Goal: Transaction & Acquisition: Purchase product/service

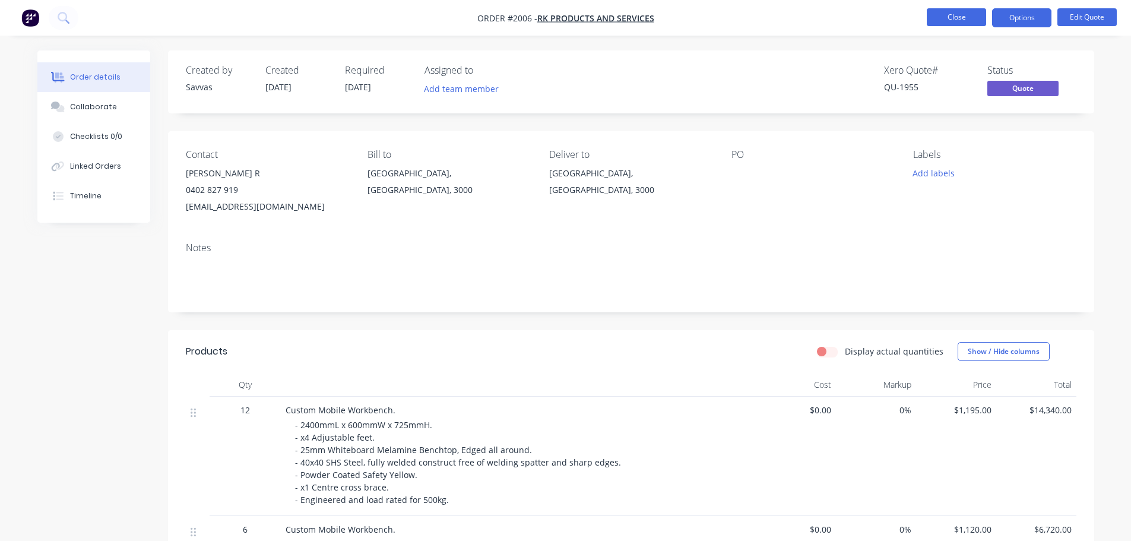
click at [941, 17] on button "Close" at bounding box center [956, 17] width 59 height 18
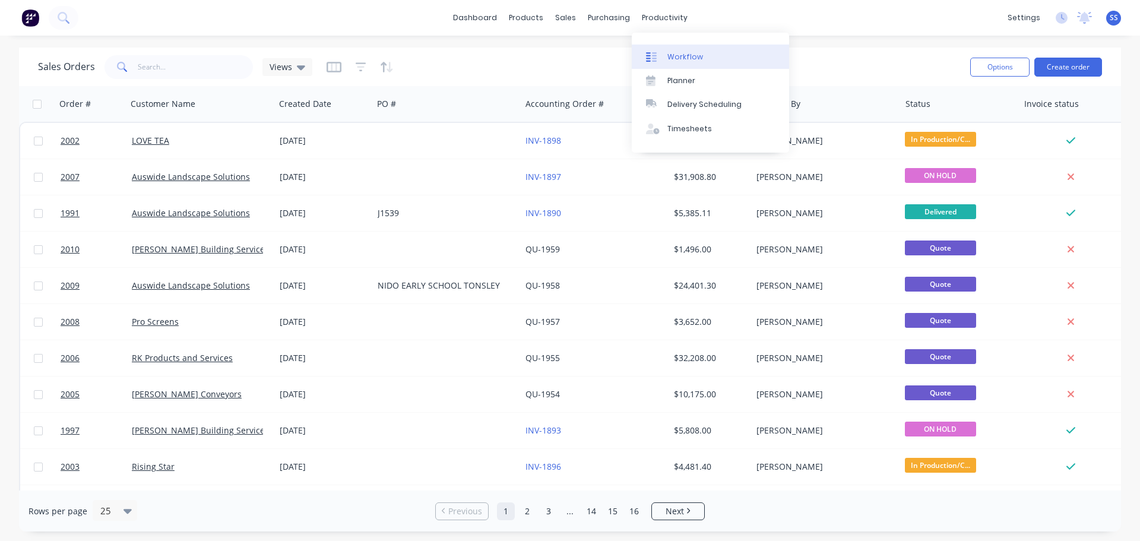
click at [670, 53] on div "Workflow" at bounding box center [685, 57] width 36 height 11
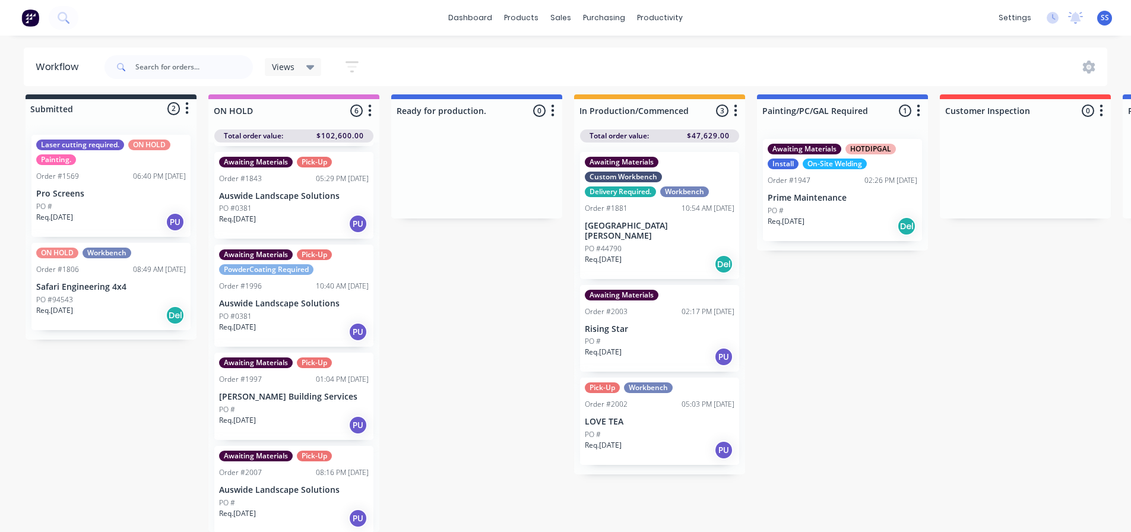
scroll to position [188, 0]
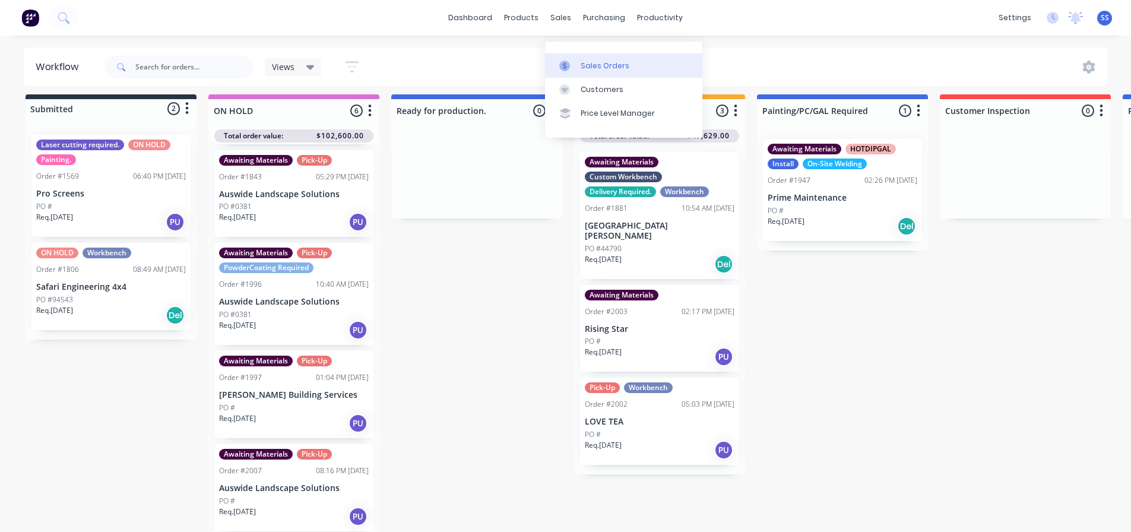
click at [582, 61] on div "Sales Orders" at bounding box center [605, 66] width 49 height 11
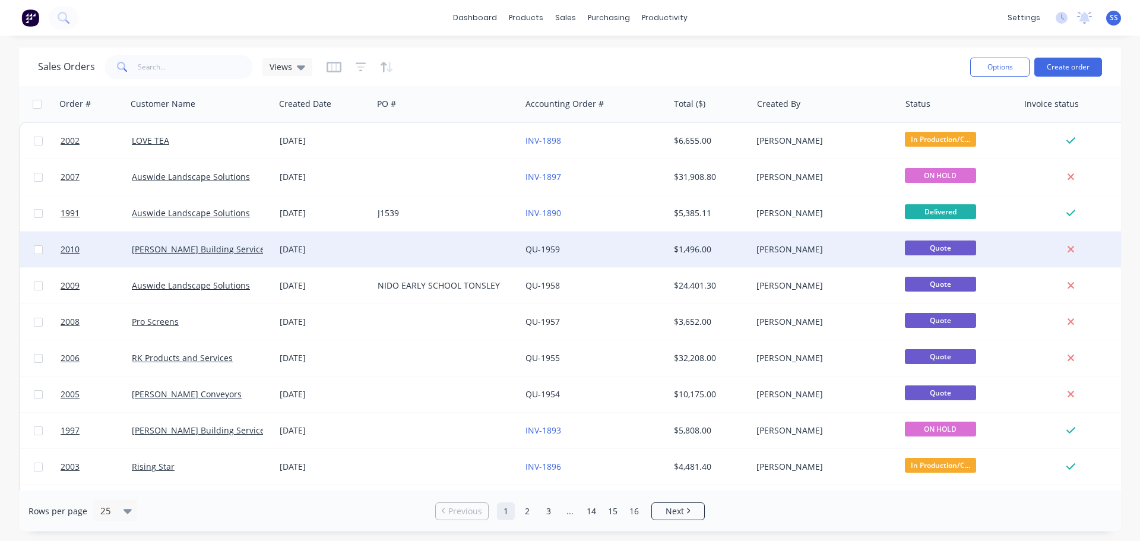
click at [395, 238] on div at bounding box center [447, 250] width 148 height 36
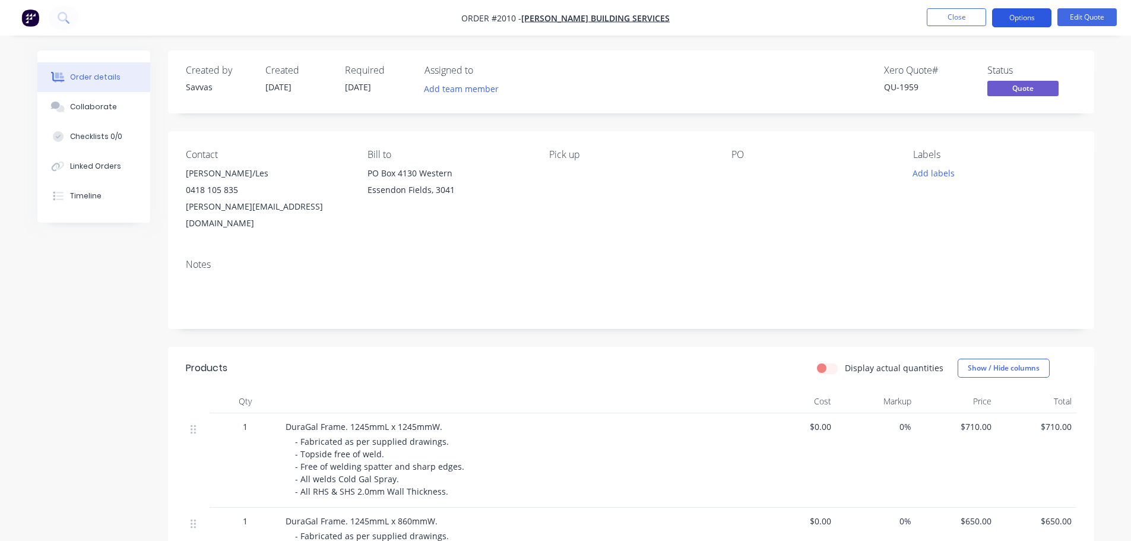
click at [1022, 23] on button "Options" at bounding box center [1021, 17] width 59 height 19
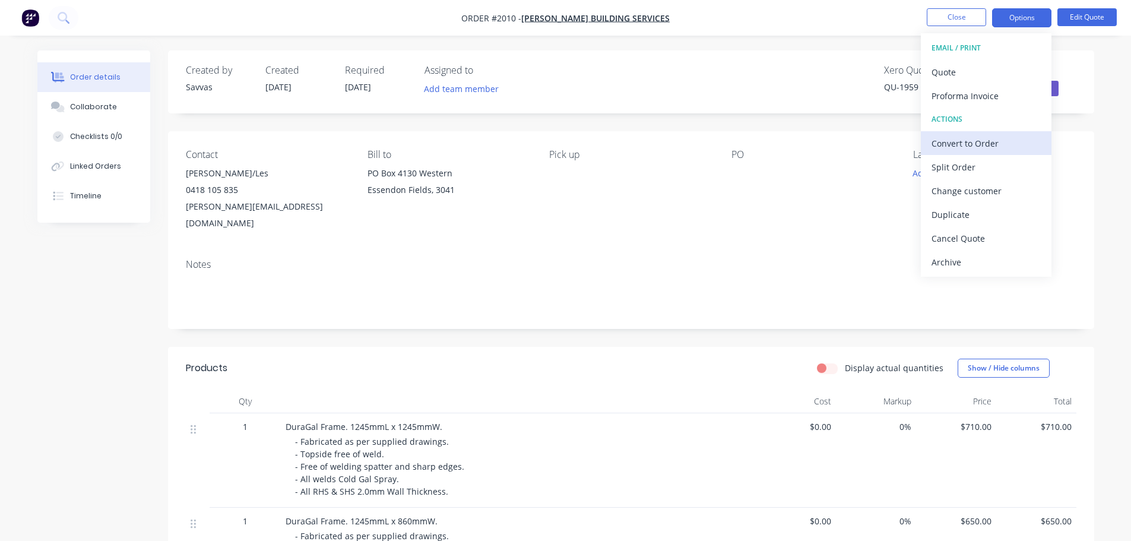
click at [965, 136] on div "Convert to Order" at bounding box center [986, 143] width 109 height 17
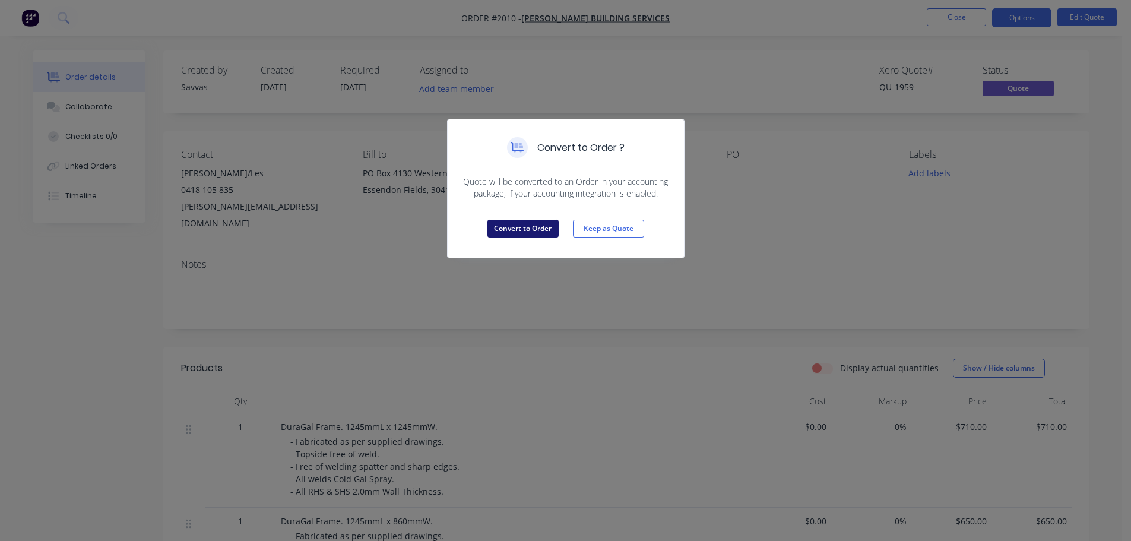
click at [538, 234] on button "Convert to Order" at bounding box center [522, 229] width 71 height 18
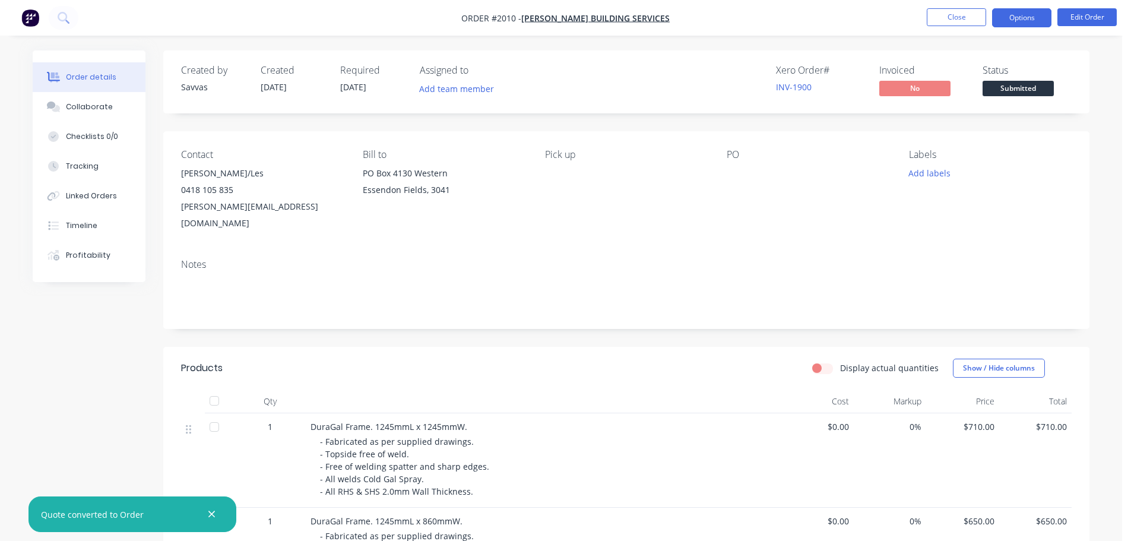
click at [1011, 22] on button "Options" at bounding box center [1021, 17] width 59 height 19
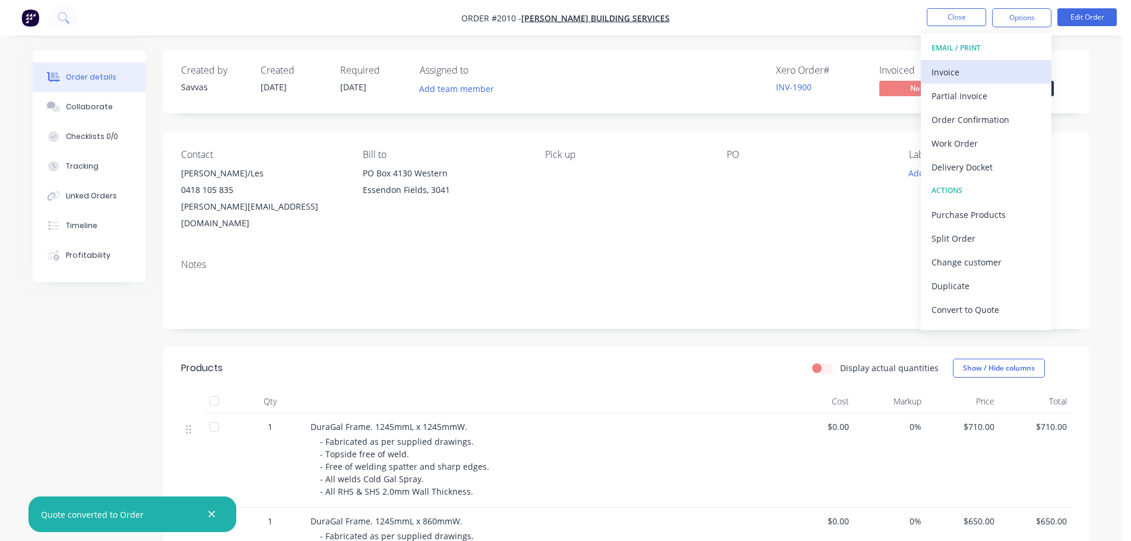
click at [992, 77] on div "Invoice" at bounding box center [986, 72] width 109 height 17
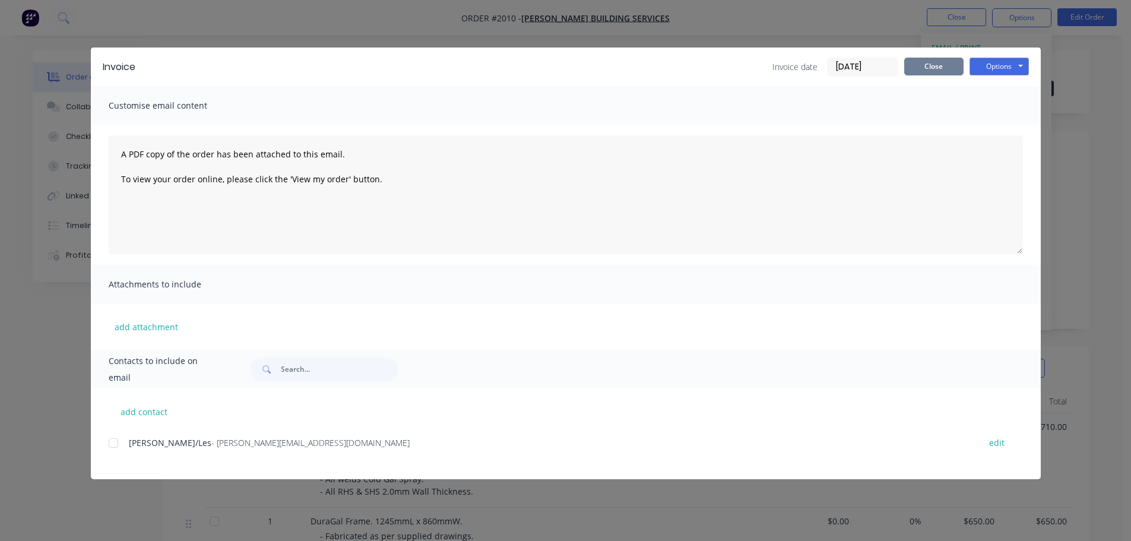
click at [952, 64] on button "Close" at bounding box center [933, 67] width 59 height 18
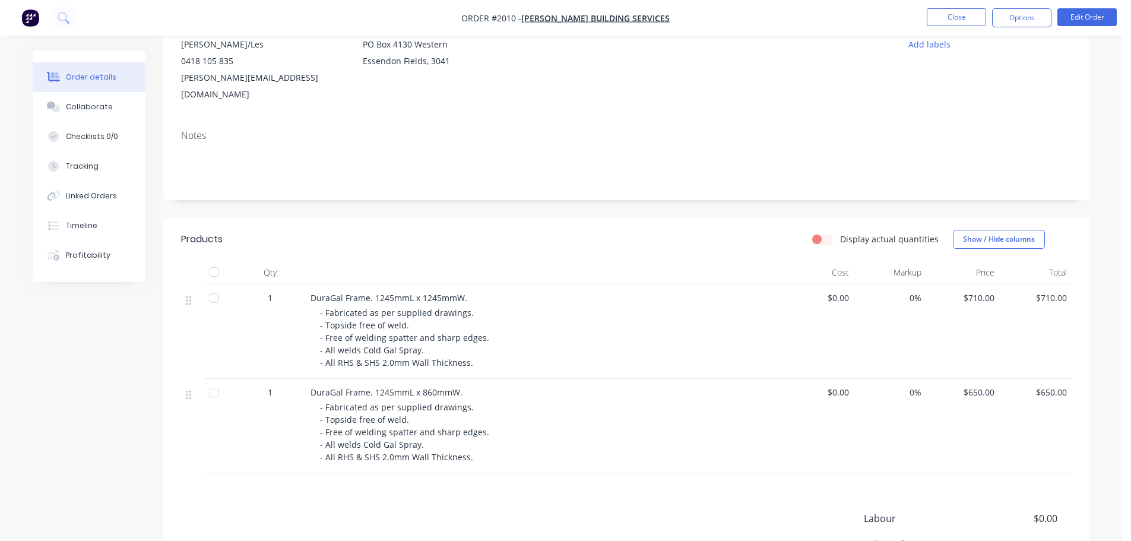
scroll to position [256, 0]
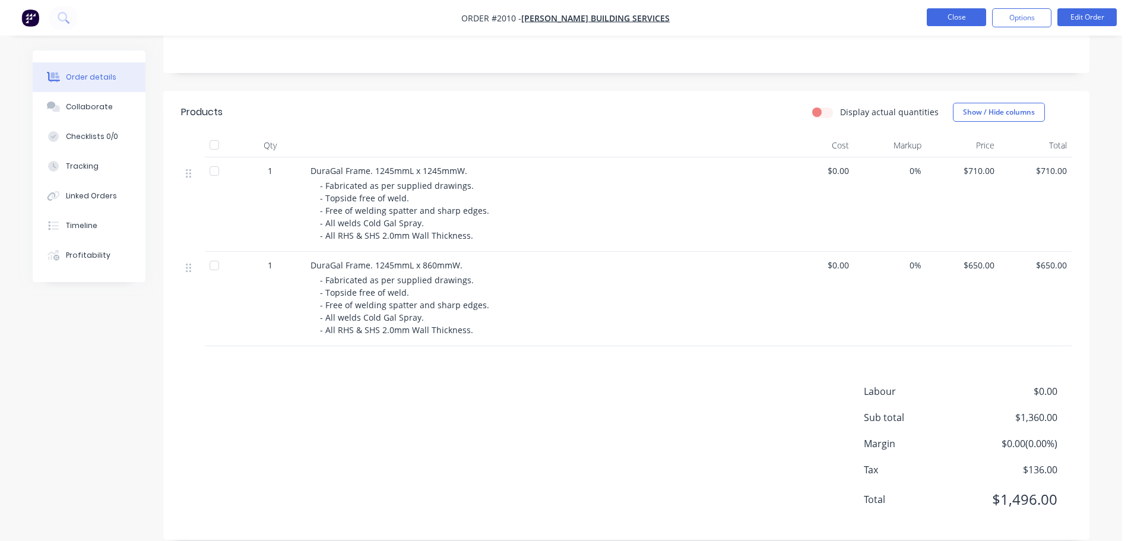
click at [981, 18] on button "Close" at bounding box center [956, 17] width 59 height 18
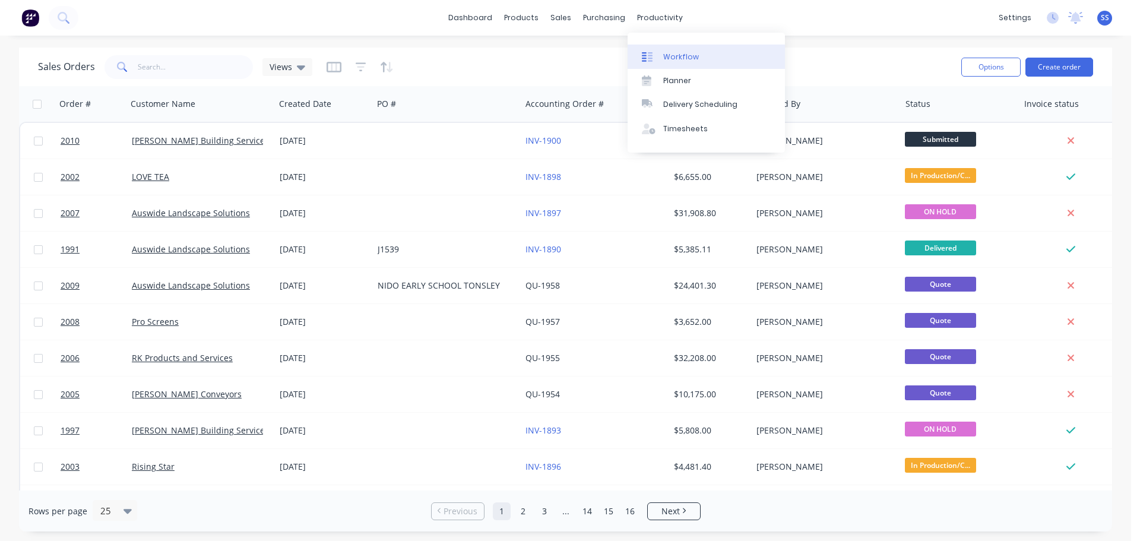
click at [677, 48] on link "Workflow" at bounding box center [706, 57] width 157 height 24
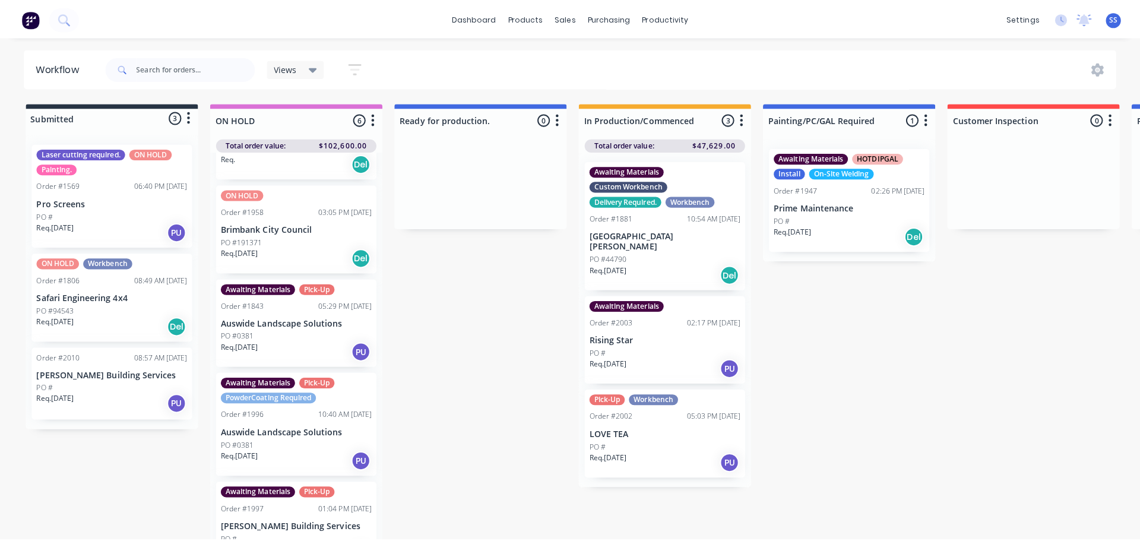
scroll to position [188, 0]
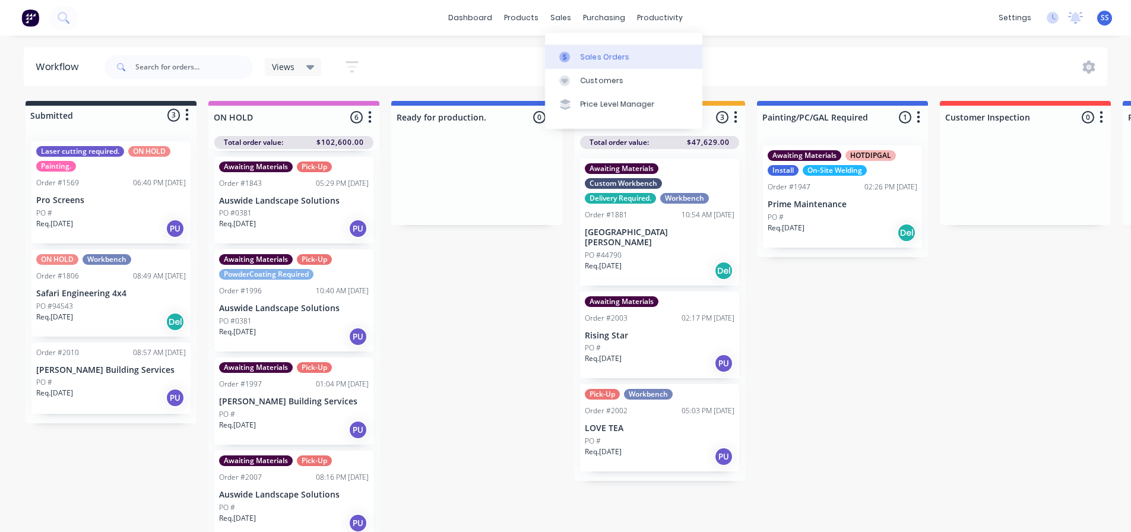
click at [572, 46] on link "Sales Orders" at bounding box center [623, 57] width 157 height 24
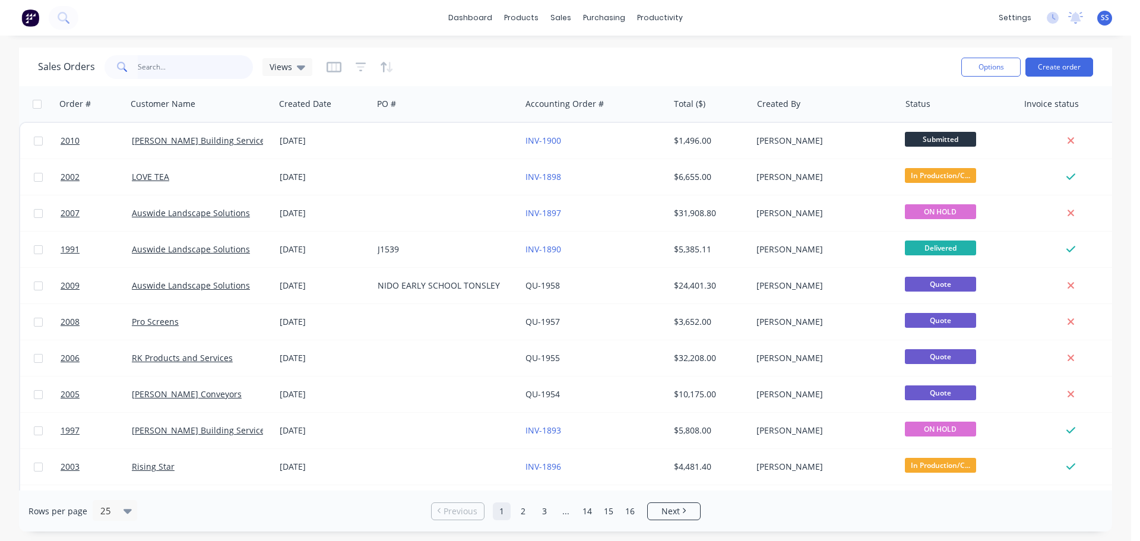
click at [159, 72] on input "text" at bounding box center [196, 67] width 116 height 24
type input "1996"
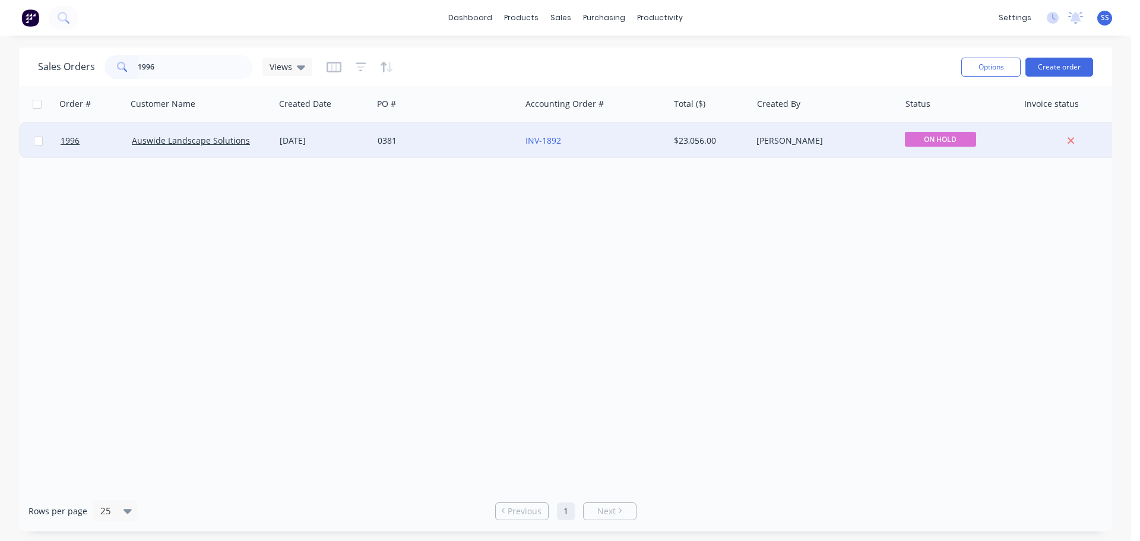
click at [517, 144] on div "0381" at bounding box center [447, 141] width 148 height 36
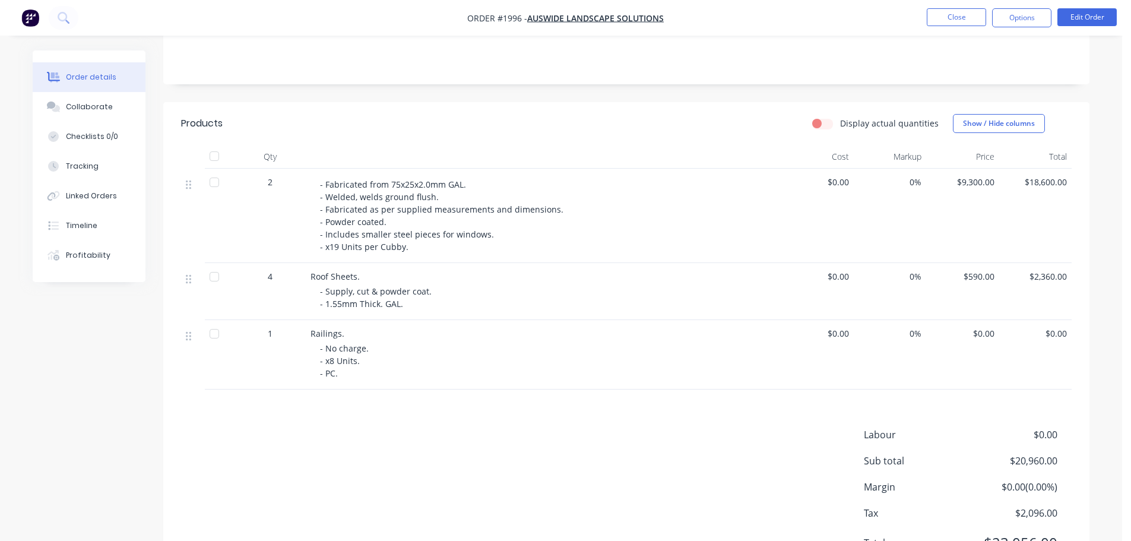
scroll to position [229, 0]
click at [953, 5] on nav "Order #1996 - Auswide Landscape Solutions Close Options Edit Order" at bounding box center [565, 18] width 1131 height 36
click at [953, 10] on button "Close" at bounding box center [956, 17] width 59 height 18
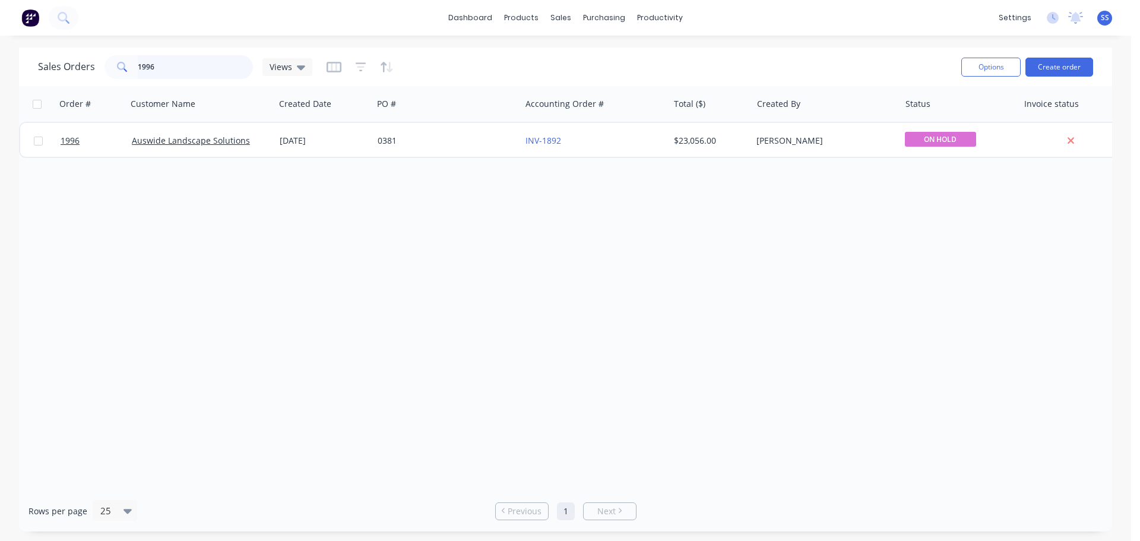
click at [172, 66] on input "1996" at bounding box center [196, 67] width 116 height 24
type input "1999"
click at [200, 65] on input "1999" at bounding box center [196, 67] width 116 height 24
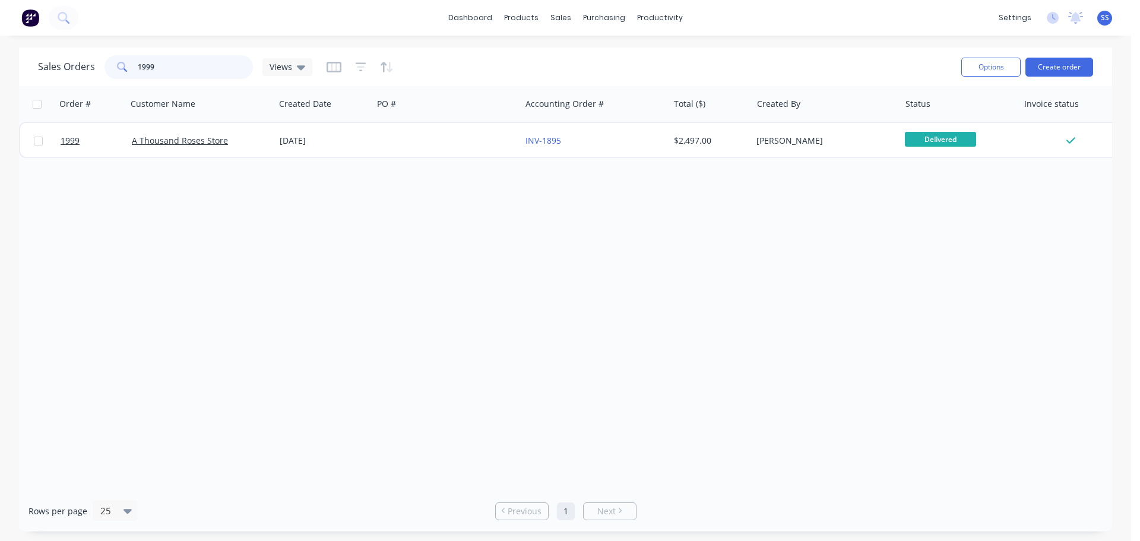
click at [200, 65] on input "1999" at bounding box center [196, 67] width 116 height 24
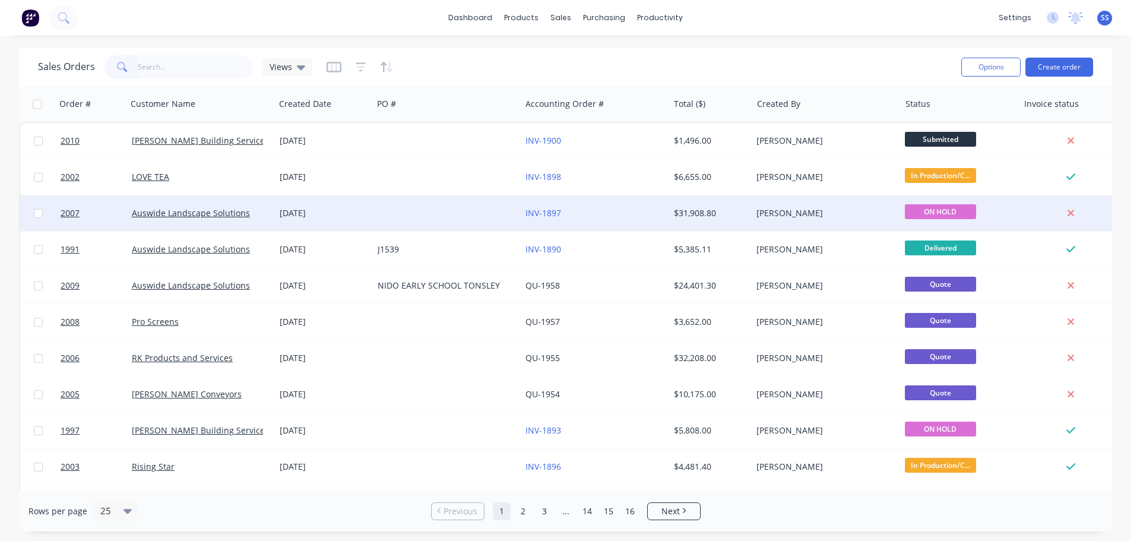
click at [409, 209] on div at bounding box center [447, 213] width 148 height 36
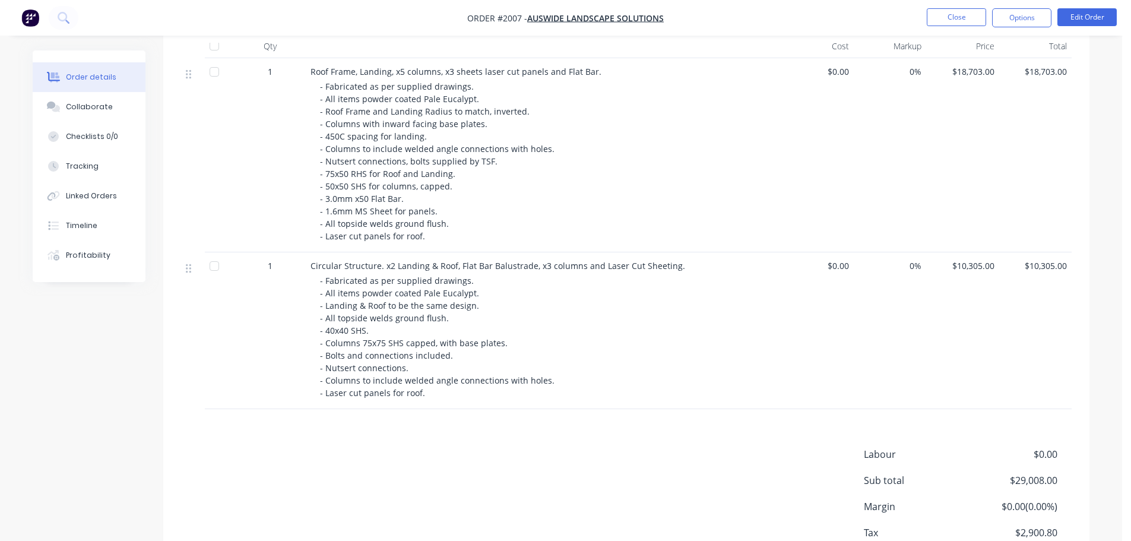
scroll to position [418, 0]
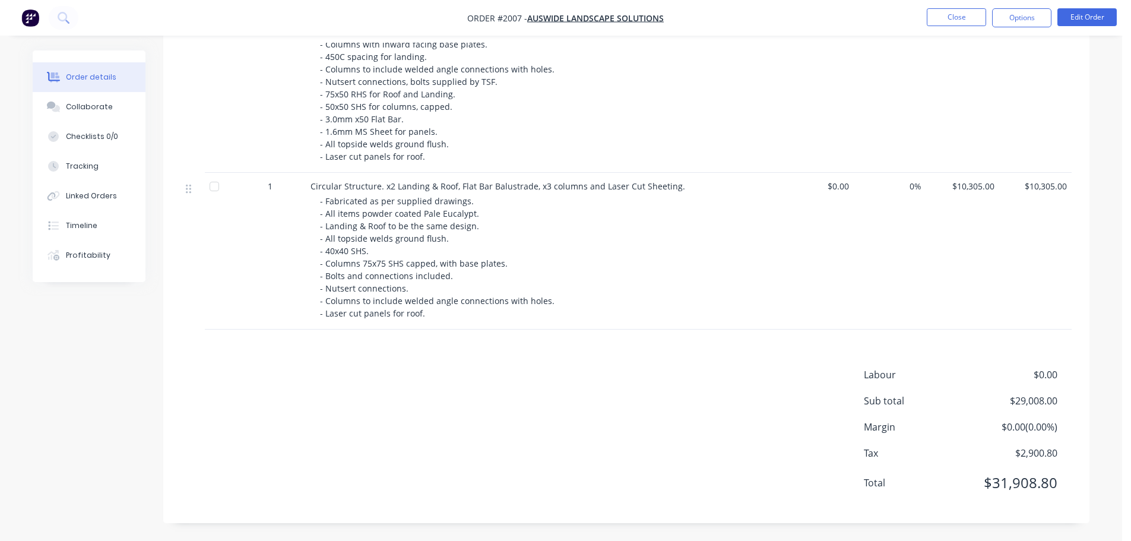
click at [578, 324] on div "Circular Structure. x2 Landing & Roof, Flat Bar Balustrade, x3 columns and Lase…" at bounding box center [543, 251] width 475 height 157
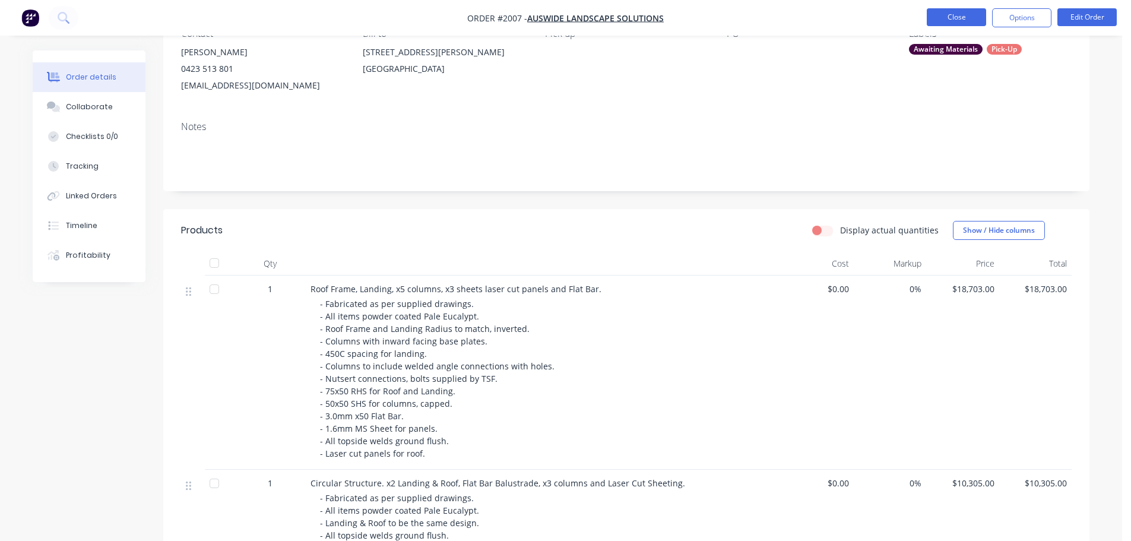
click at [971, 10] on button "Close" at bounding box center [956, 17] width 59 height 18
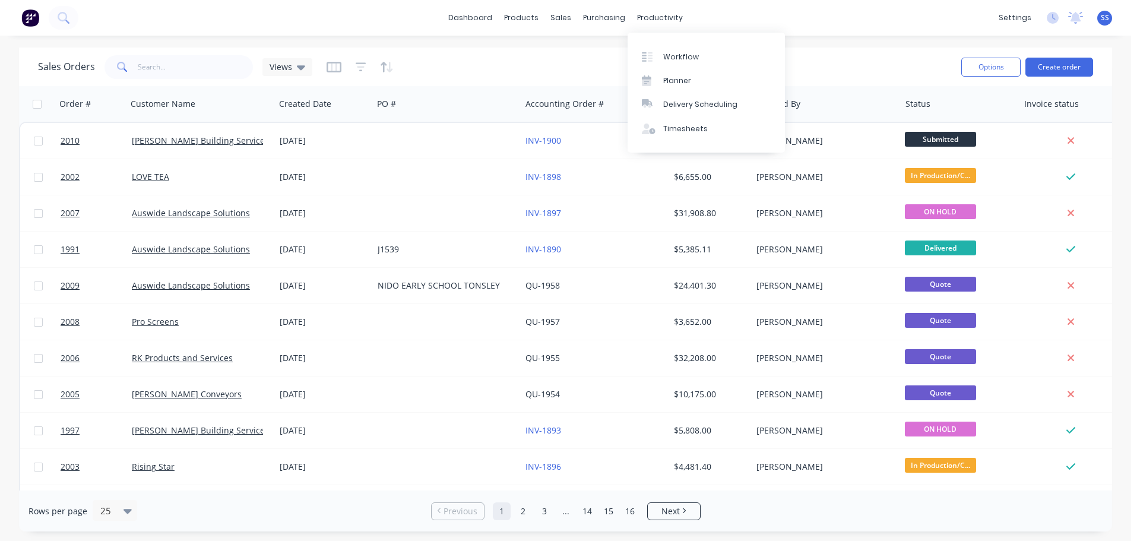
click at [667, 33] on div "Workflow Planner Delivery Scheduling Timesheets" at bounding box center [706, 93] width 157 height 120
click at [666, 48] on link "Workflow" at bounding box center [706, 57] width 157 height 24
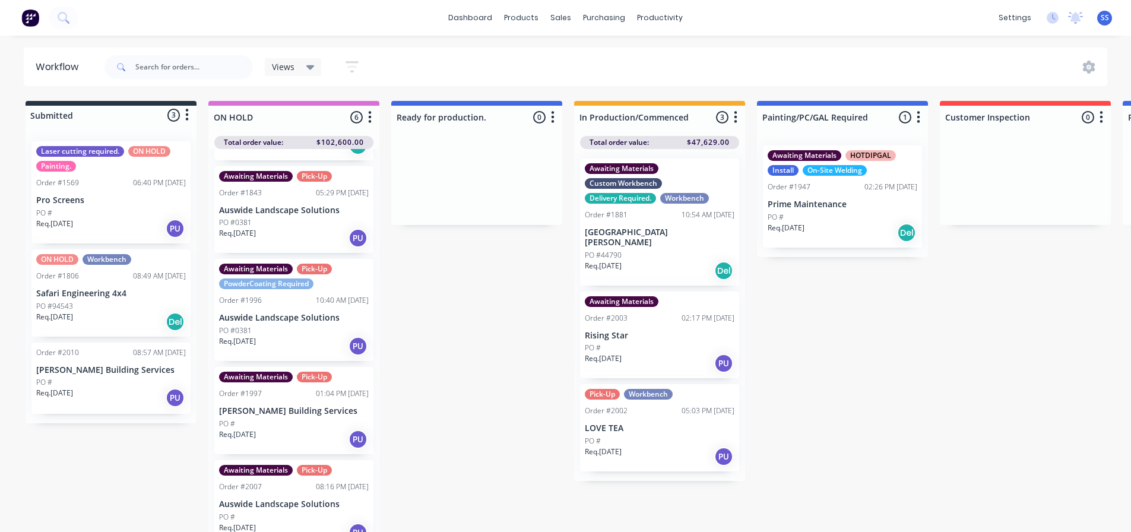
scroll to position [188, 0]
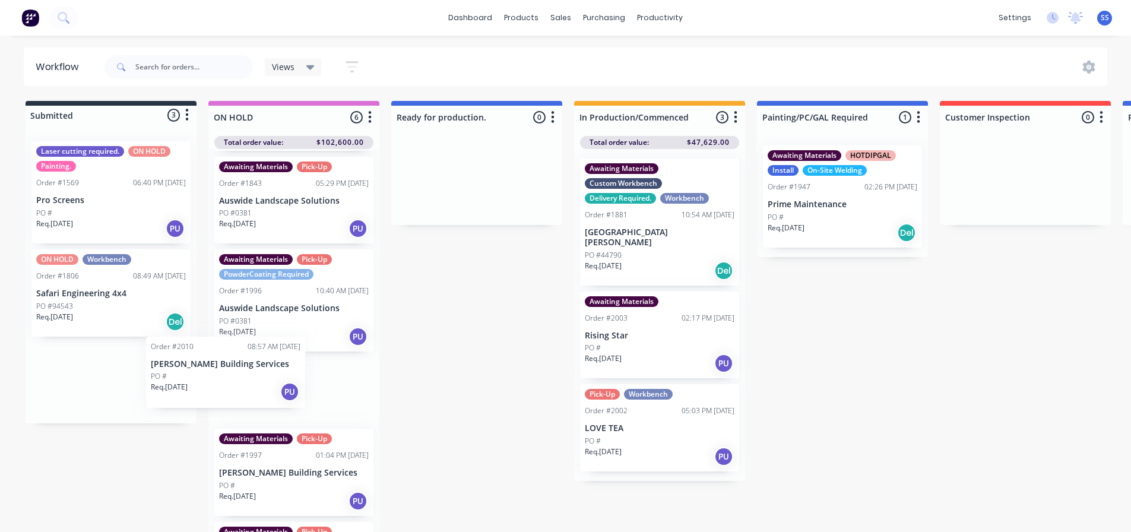
drag, startPoint x: 152, startPoint y: 366, endPoint x: 248, endPoint y: 360, distance: 96.4
click at [248, 360] on div "Submitted 3 Status colour #273444 hex #273444 Save Cancel Summaries Total order…" at bounding box center [1067, 320] width 2152 height 438
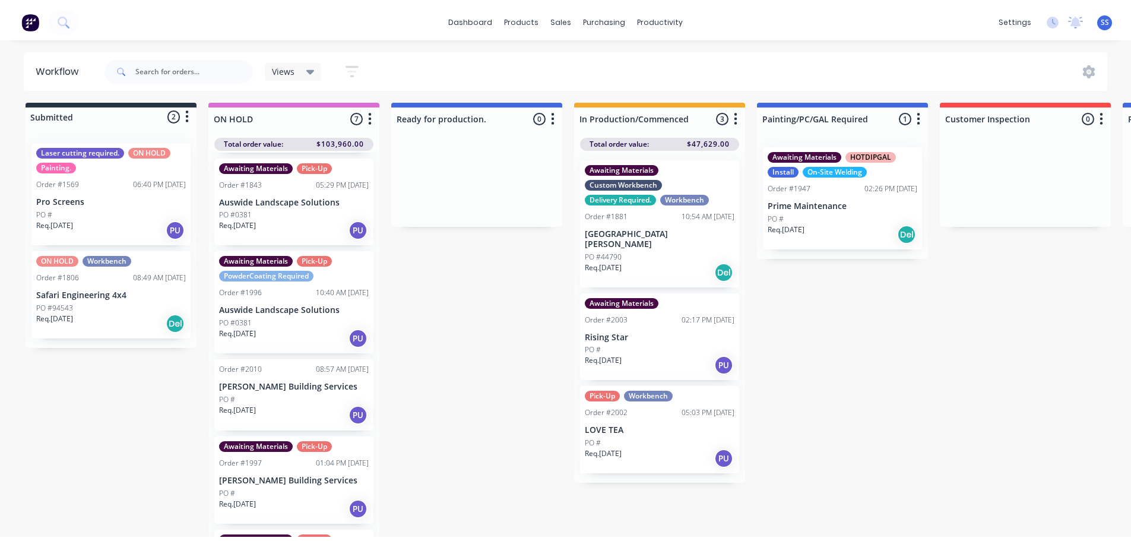
scroll to position [0, 0]
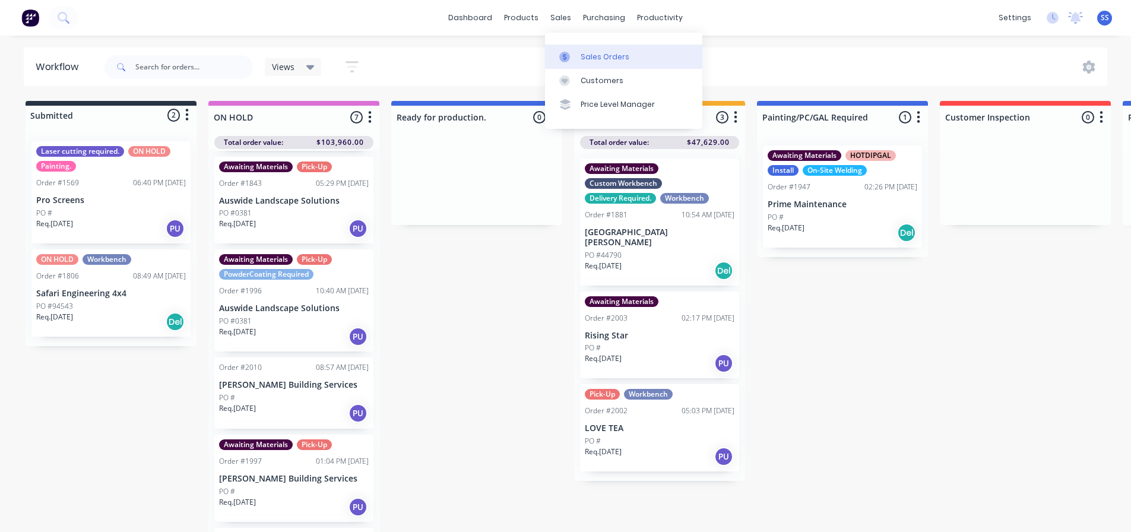
click at [582, 62] on div "Sales Orders" at bounding box center [605, 57] width 49 height 11
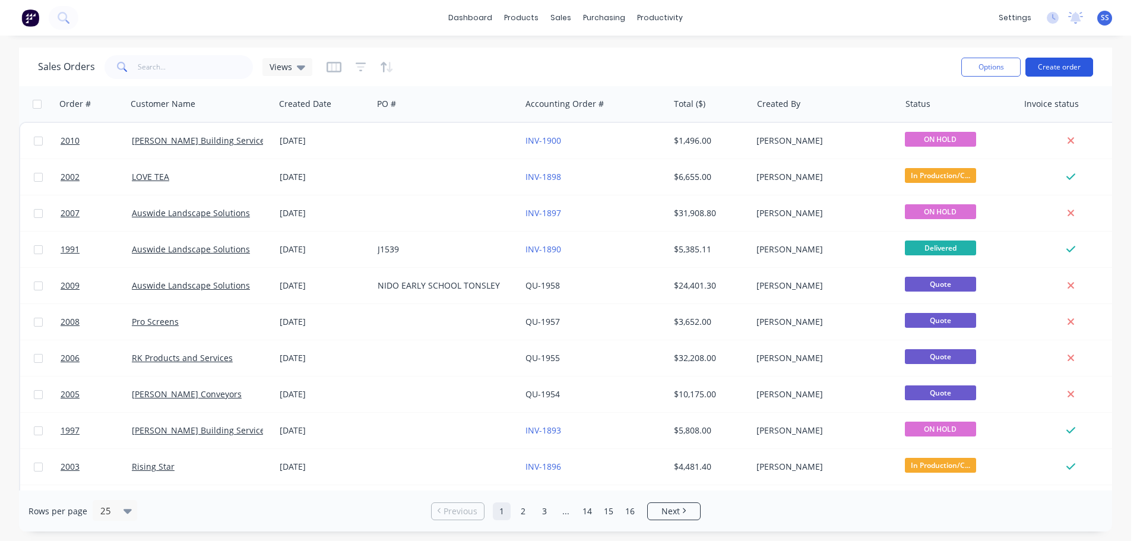
click at [1077, 75] on button "Create order" at bounding box center [1059, 67] width 68 height 19
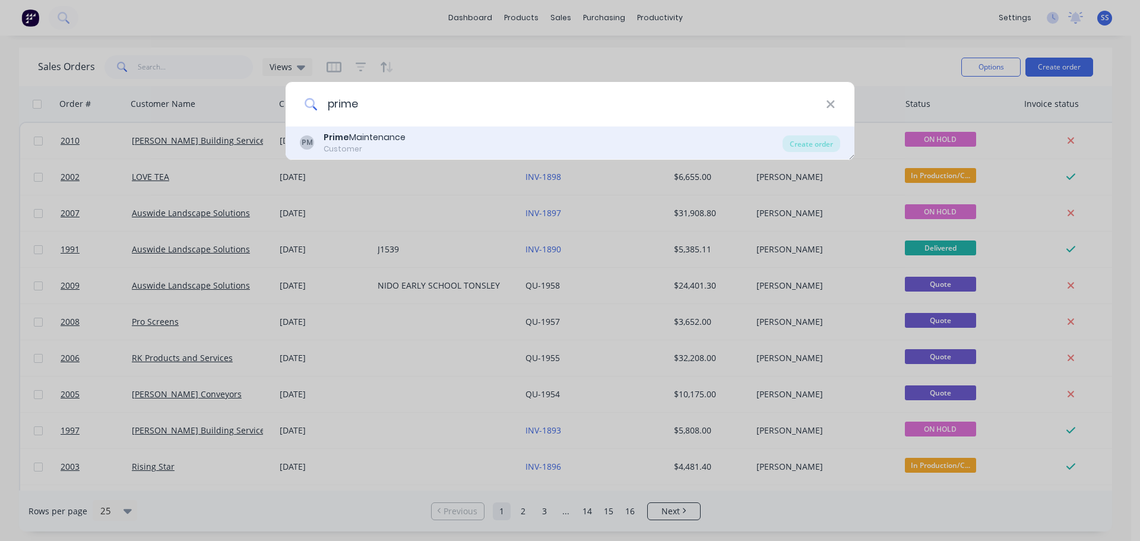
type input "prime"
click at [456, 138] on div "PM Prime Maintenance Customer" at bounding box center [541, 142] width 483 height 23
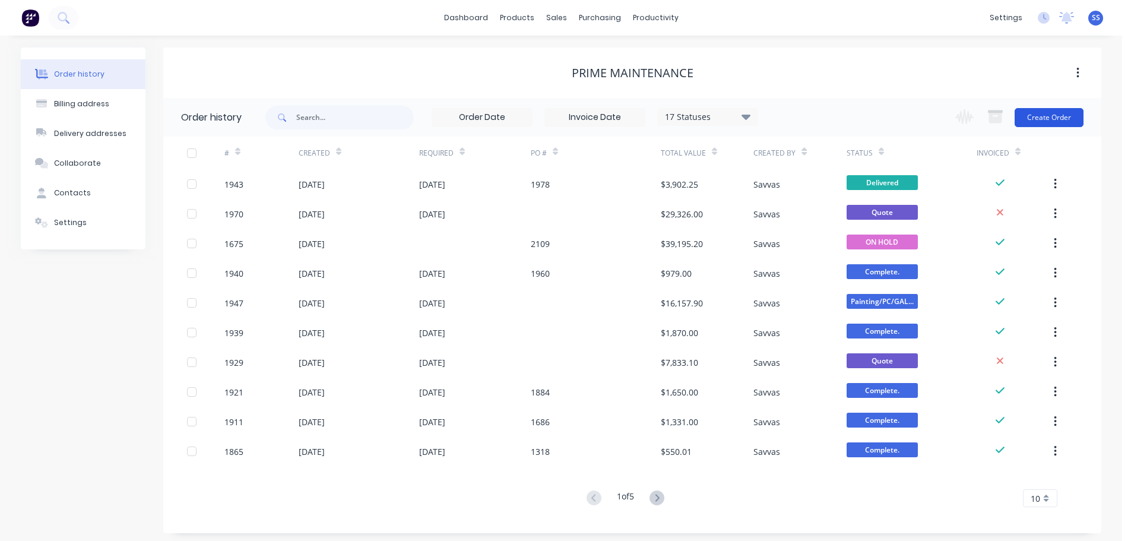
click at [1030, 119] on button "Create Order" at bounding box center [1049, 117] width 69 height 19
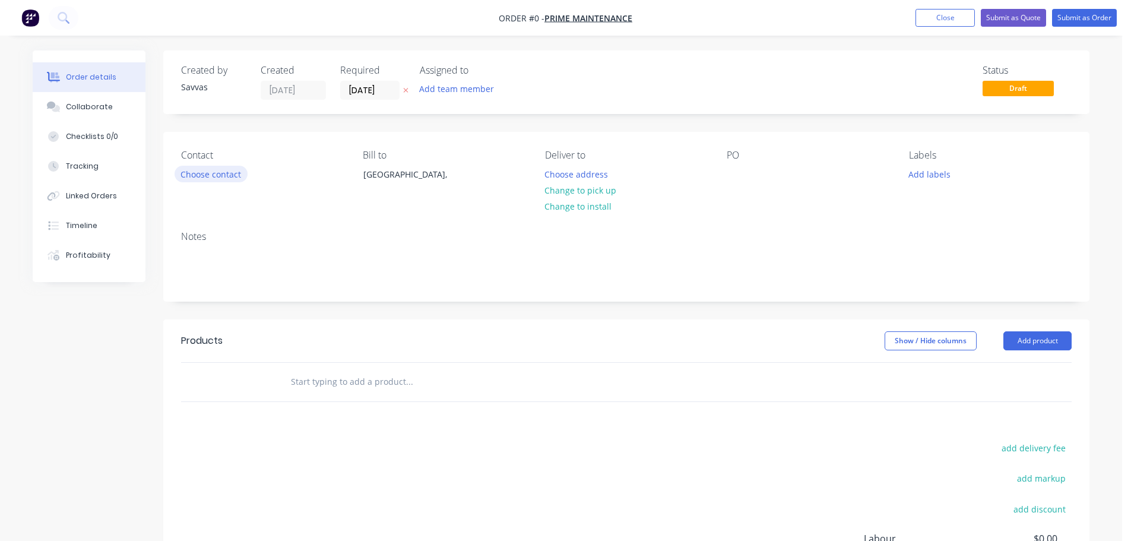
click at [245, 172] on button "Choose contact" at bounding box center [211, 174] width 73 height 16
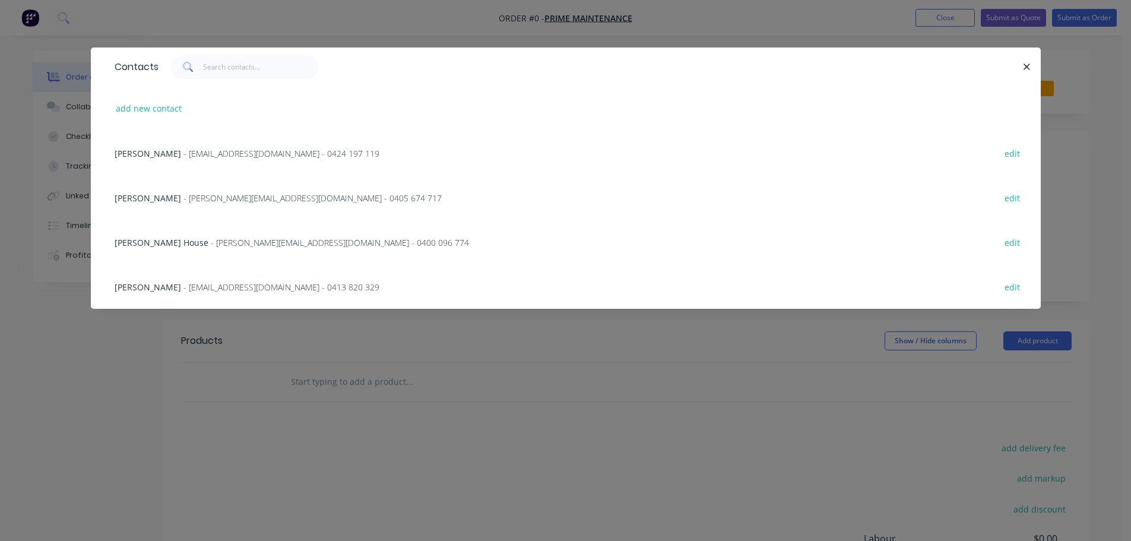
click at [362, 242] on div "[PERSON_NAME] - [PERSON_NAME][EMAIL_ADDRESS][DOMAIN_NAME] - 0400 096 774 edit" at bounding box center [566, 242] width 914 height 45
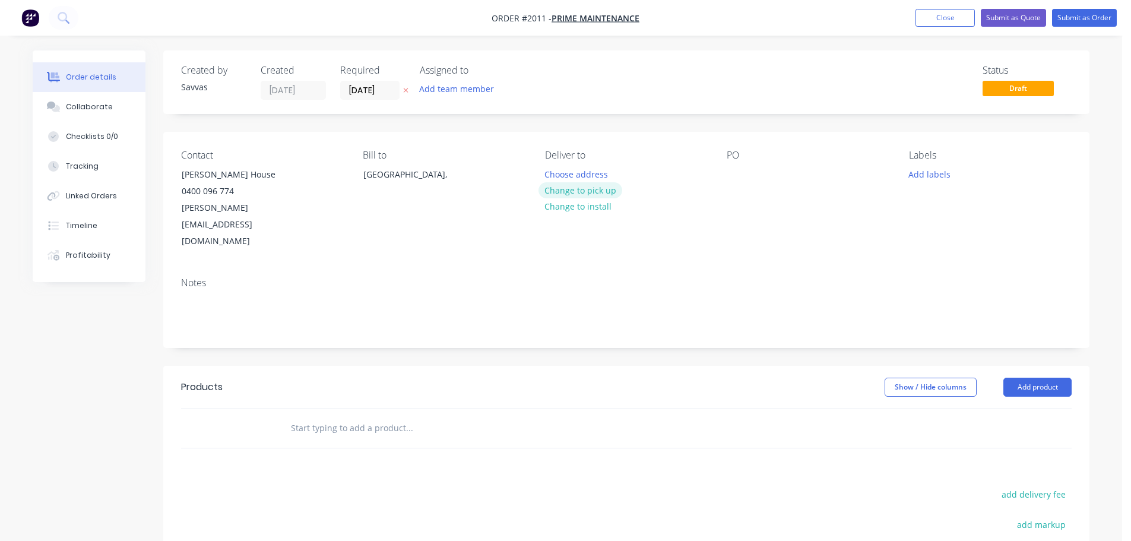
click at [587, 189] on button "Change to pick up" at bounding box center [581, 190] width 84 height 16
click at [1005, 378] on div "Show / Hide columns Add product" at bounding box center [721, 387] width 701 height 19
click at [1015, 378] on button "Add product" at bounding box center [1037, 387] width 68 height 19
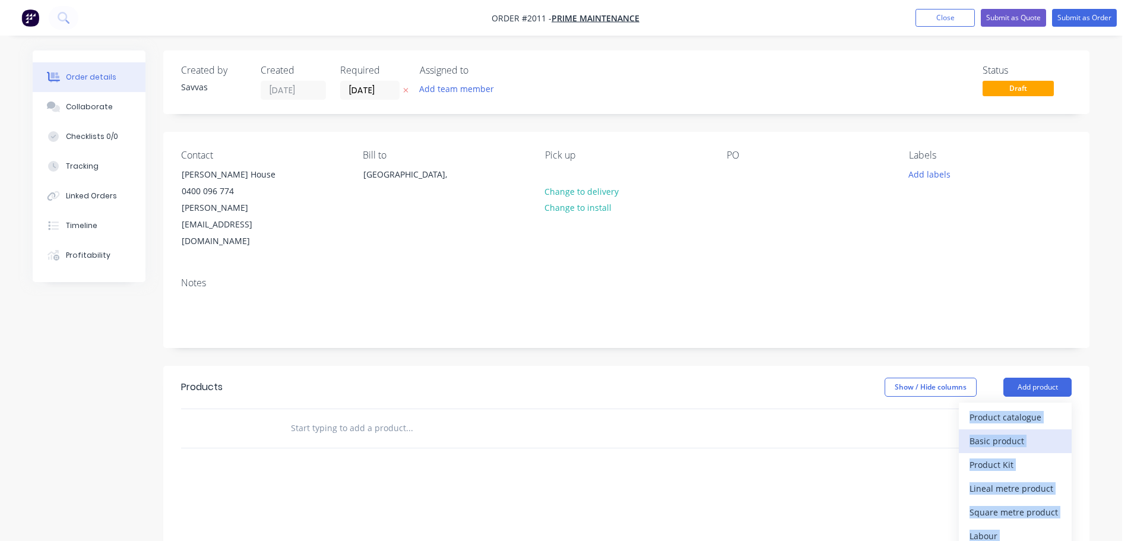
click at [977, 432] on div "Basic product" at bounding box center [1015, 440] width 91 height 17
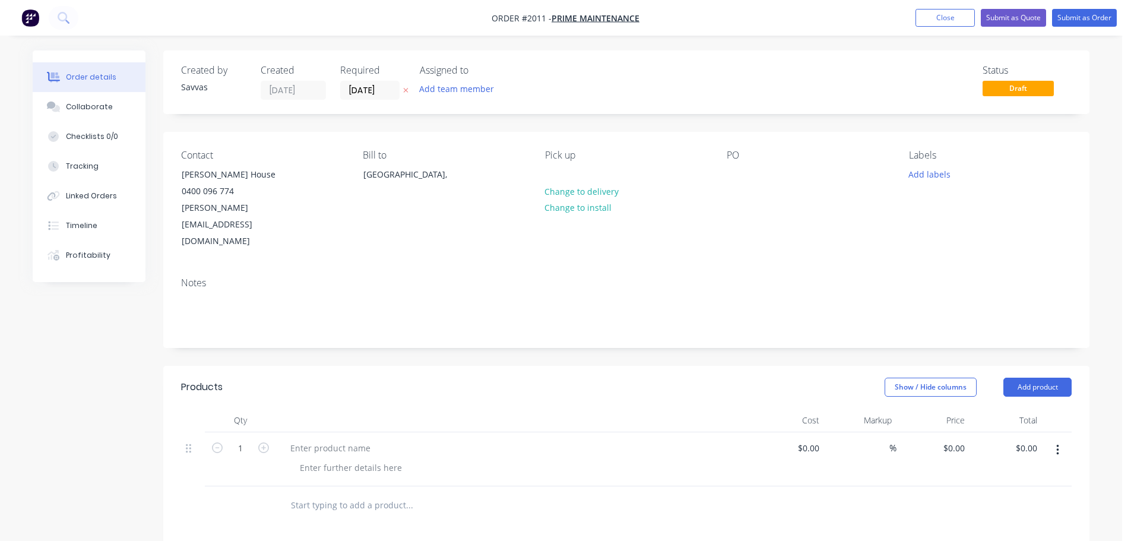
click at [771, 486] on div at bounding box center [626, 505] width 891 height 39
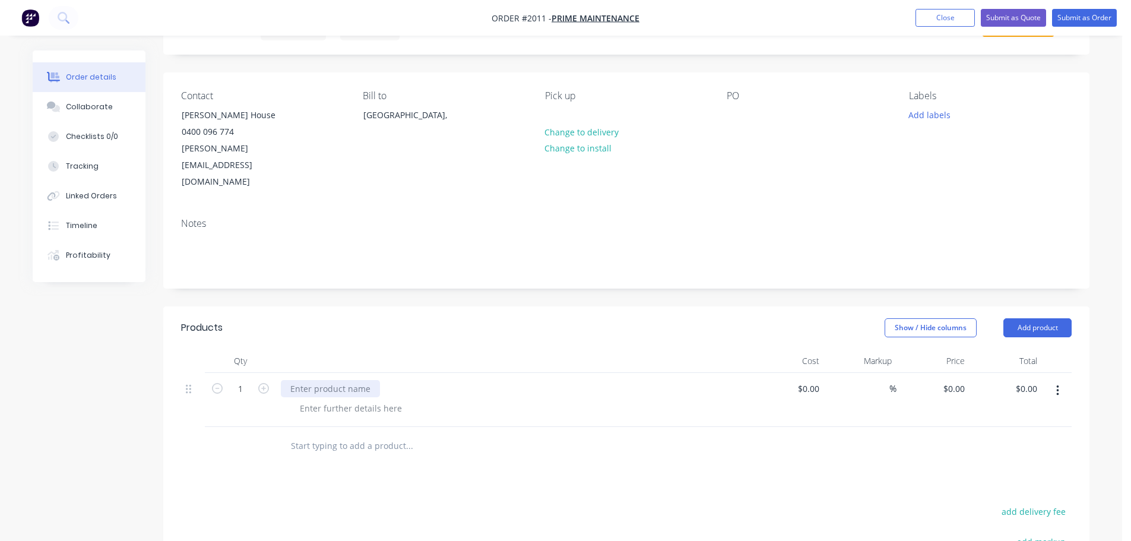
click at [305, 380] on div at bounding box center [330, 388] width 99 height 17
click at [323, 400] on div at bounding box center [350, 408] width 121 height 17
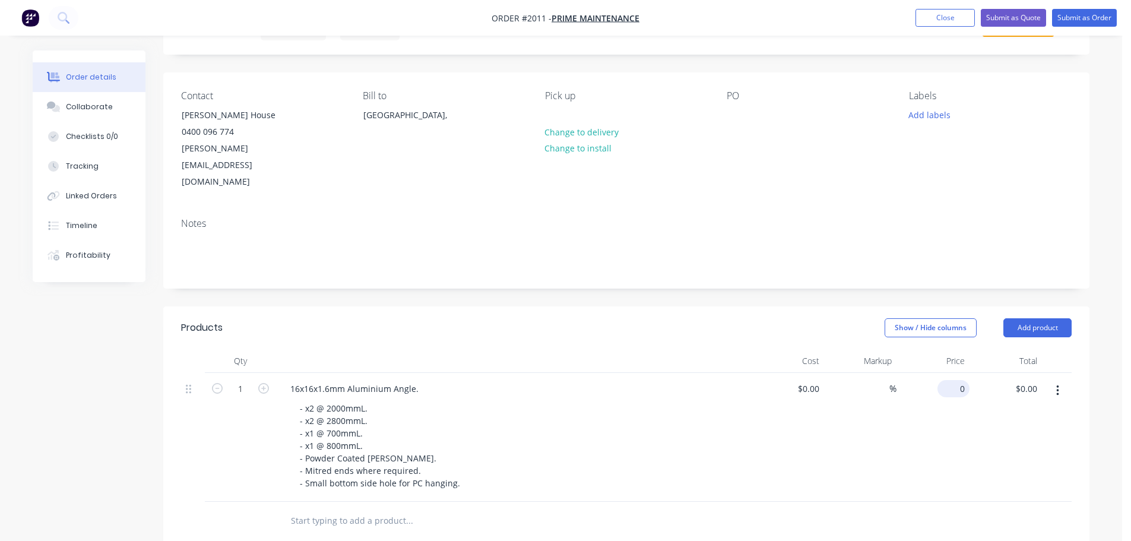
click at [958, 380] on input "0" at bounding box center [955, 388] width 27 height 17
type input "$643.00"
click at [745, 318] on div "Show / Hide columns Add product" at bounding box center [721, 327] width 701 height 19
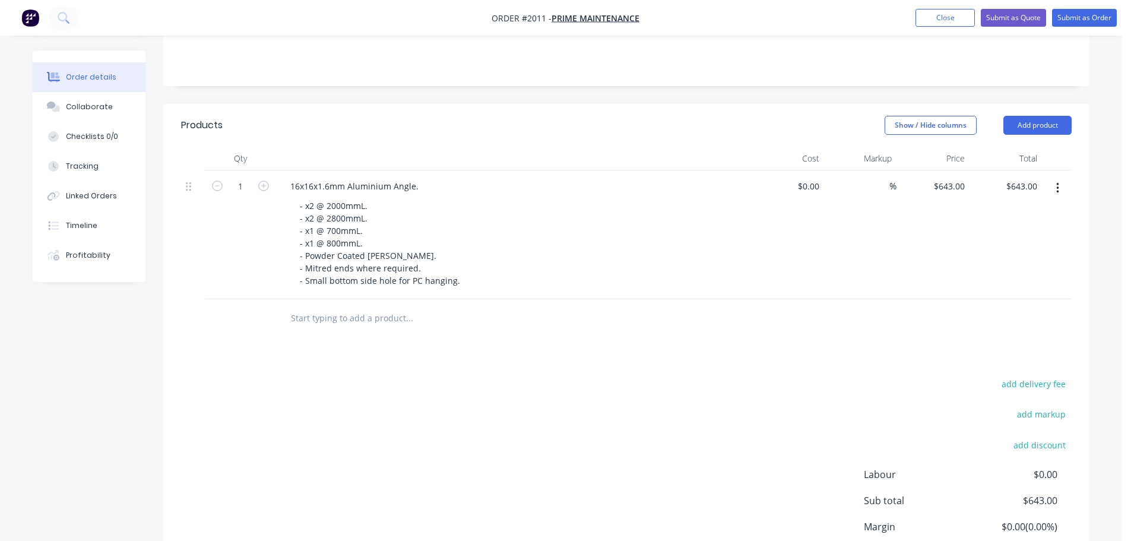
scroll to position [150, 0]
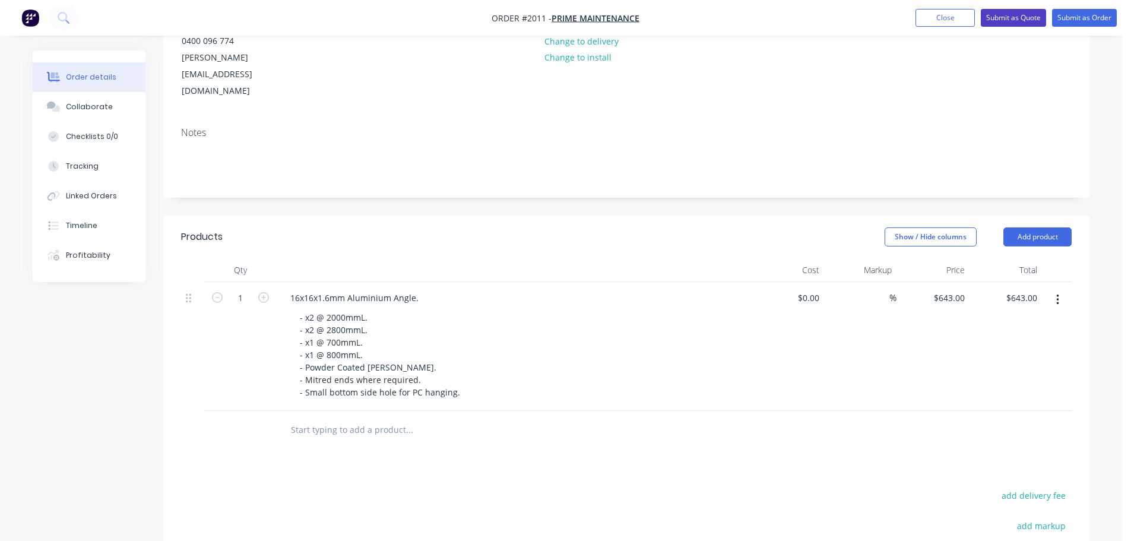
click at [1005, 23] on button "Submit as Quote" at bounding box center [1013, 18] width 65 height 18
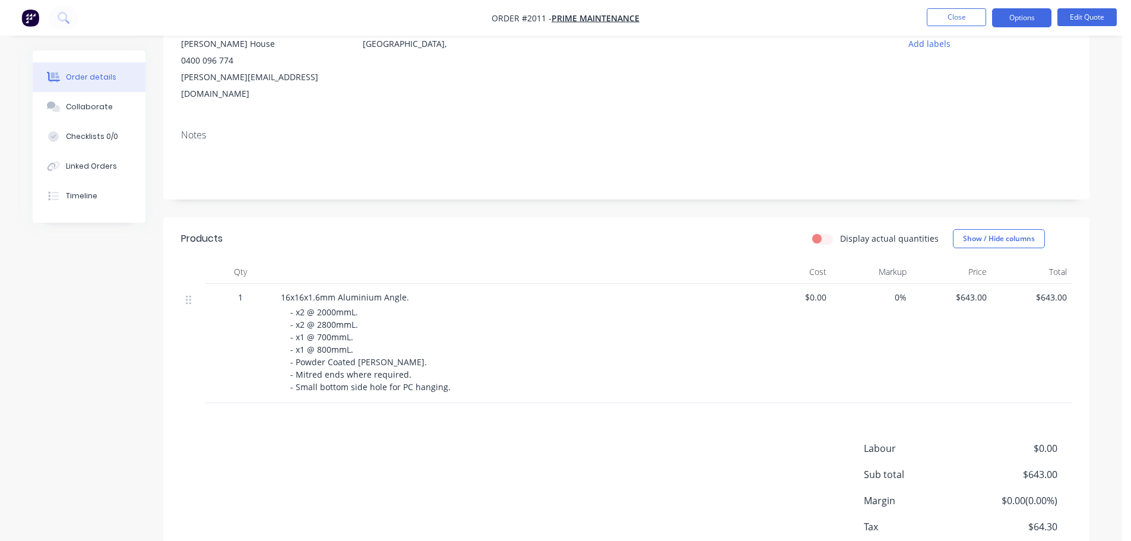
scroll to position [186, 0]
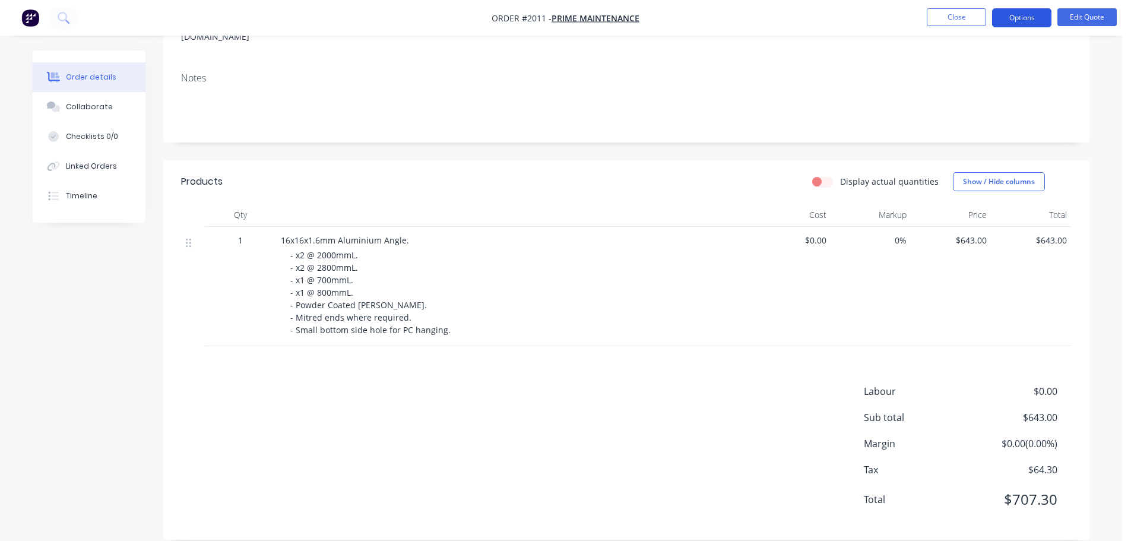
drag, startPoint x: 1030, startPoint y: 16, endPoint x: 1027, endPoint y: 27, distance: 11.1
click at [1030, 16] on button "Options" at bounding box center [1021, 17] width 59 height 19
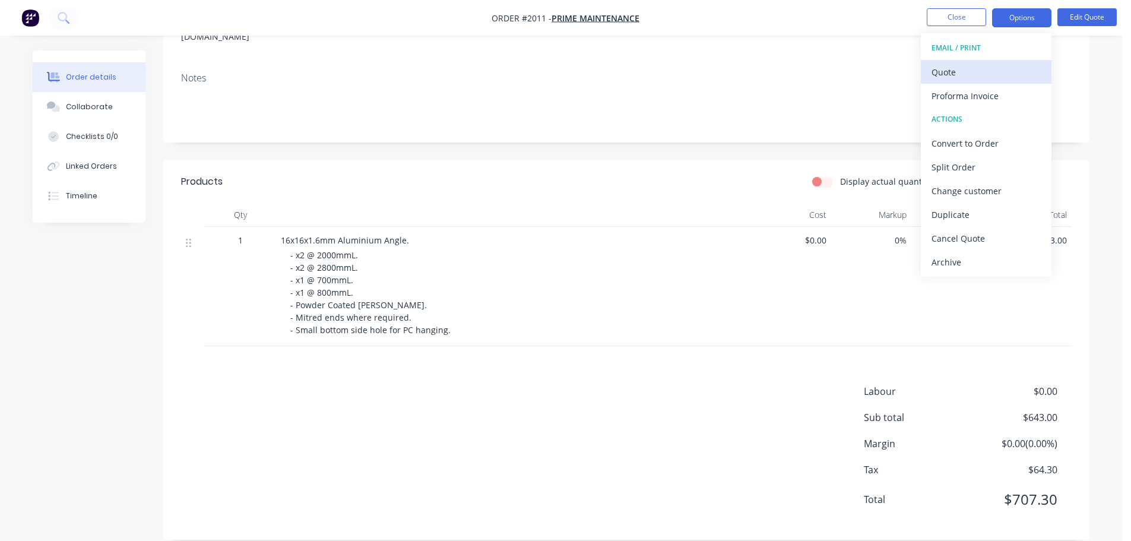
click at [998, 61] on button "Quote" at bounding box center [986, 72] width 131 height 24
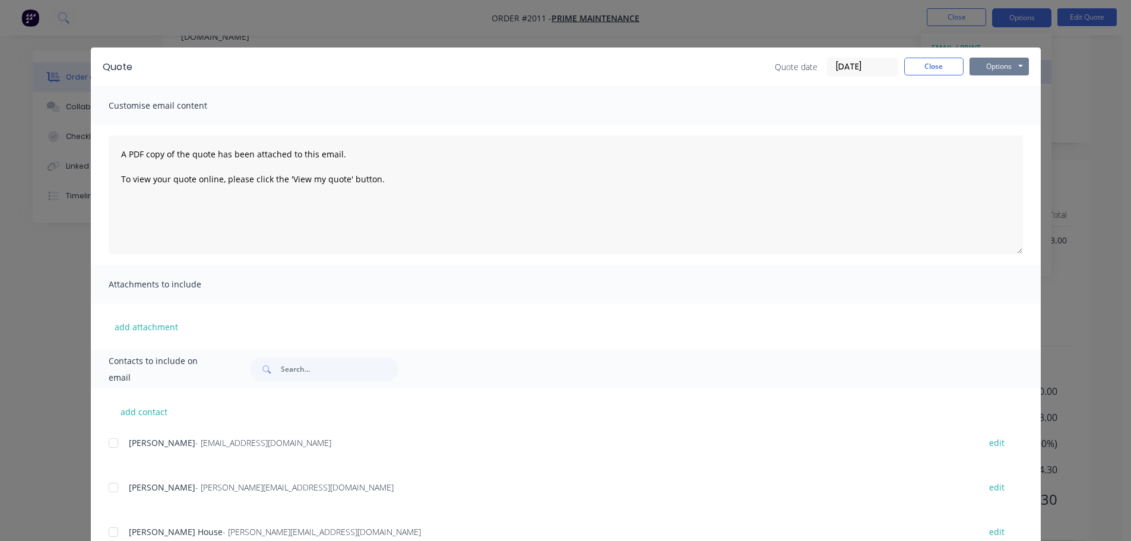
click at [1006, 61] on button "Options" at bounding box center [999, 67] width 59 height 18
click at [1012, 103] on button "Print" at bounding box center [1008, 107] width 76 height 20
click at [921, 62] on button "Close" at bounding box center [933, 67] width 59 height 18
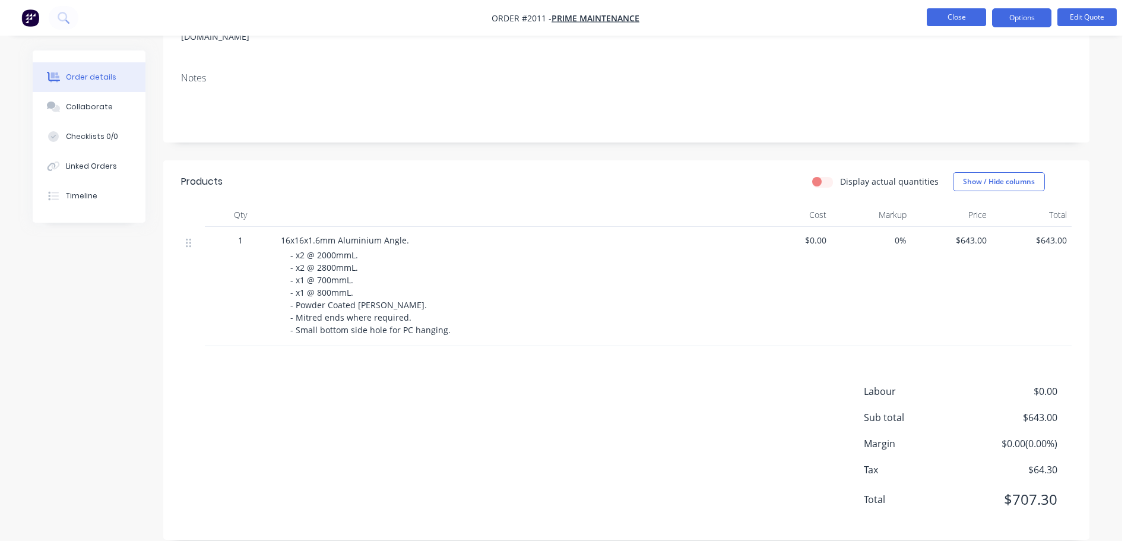
click at [933, 24] on button "Close" at bounding box center [956, 17] width 59 height 18
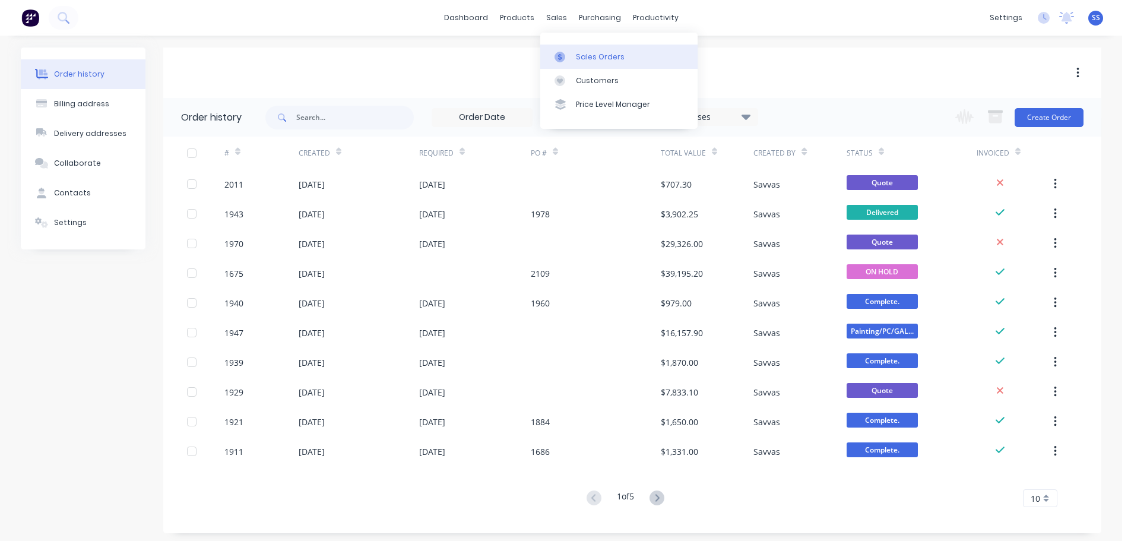
click at [575, 63] on link "Sales Orders" at bounding box center [618, 57] width 157 height 24
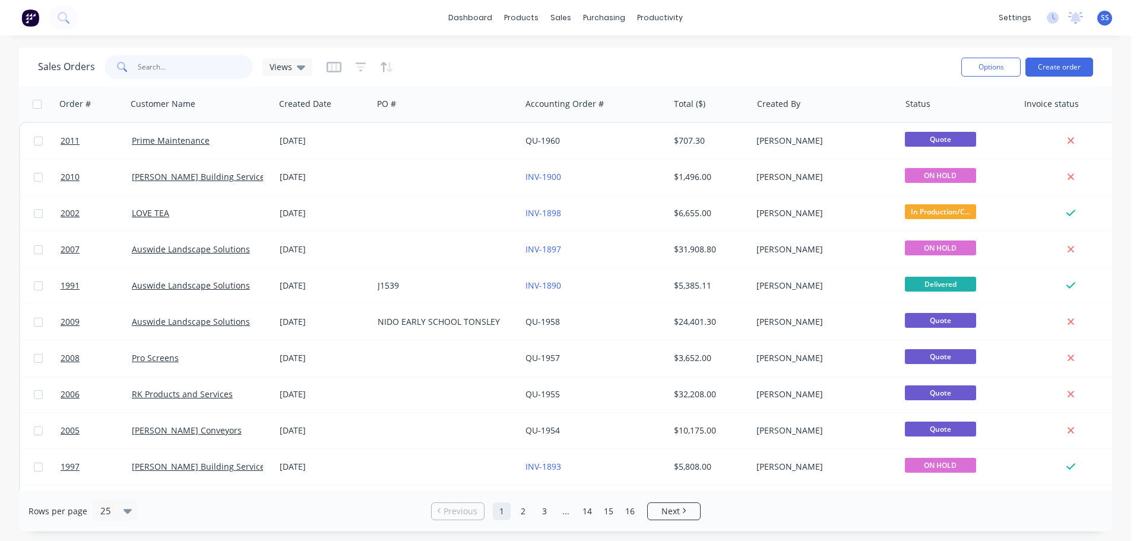
click at [221, 67] on input "text" at bounding box center [196, 67] width 116 height 24
type input "1943"
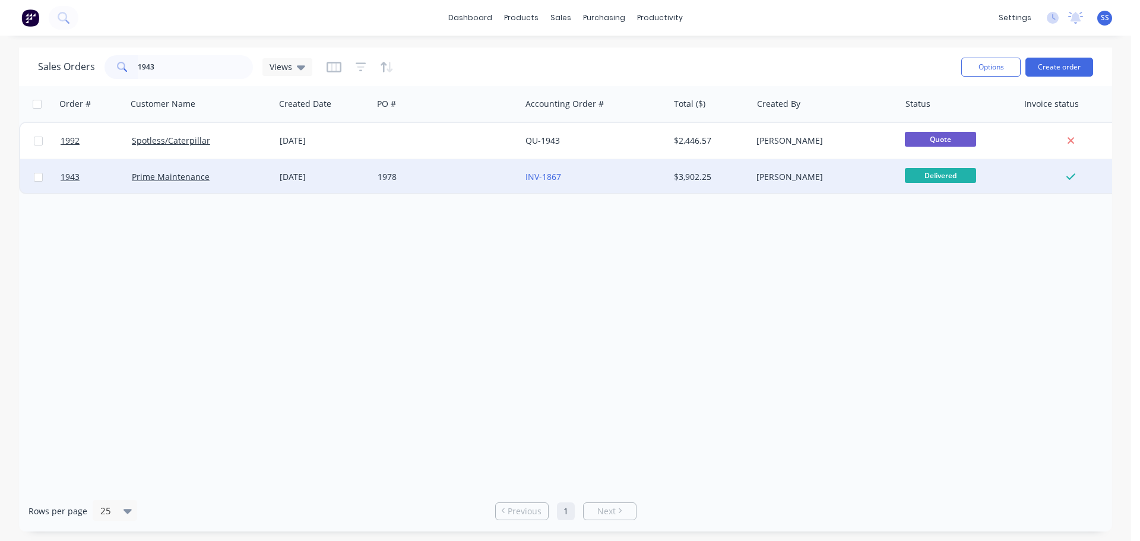
click at [474, 165] on div "1978" at bounding box center [447, 177] width 148 height 36
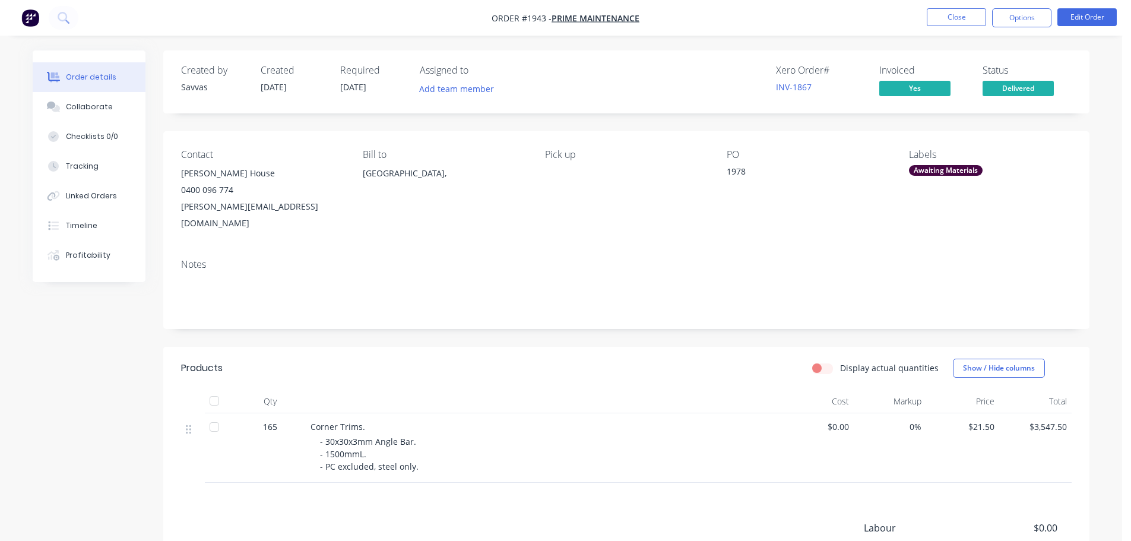
click at [1054, 24] on ul "Close Options Edit Order" at bounding box center [1022, 17] width 219 height 19
click at [1047, 23] on button "Options" at bounding box center [1021, 17] width 59 height 19
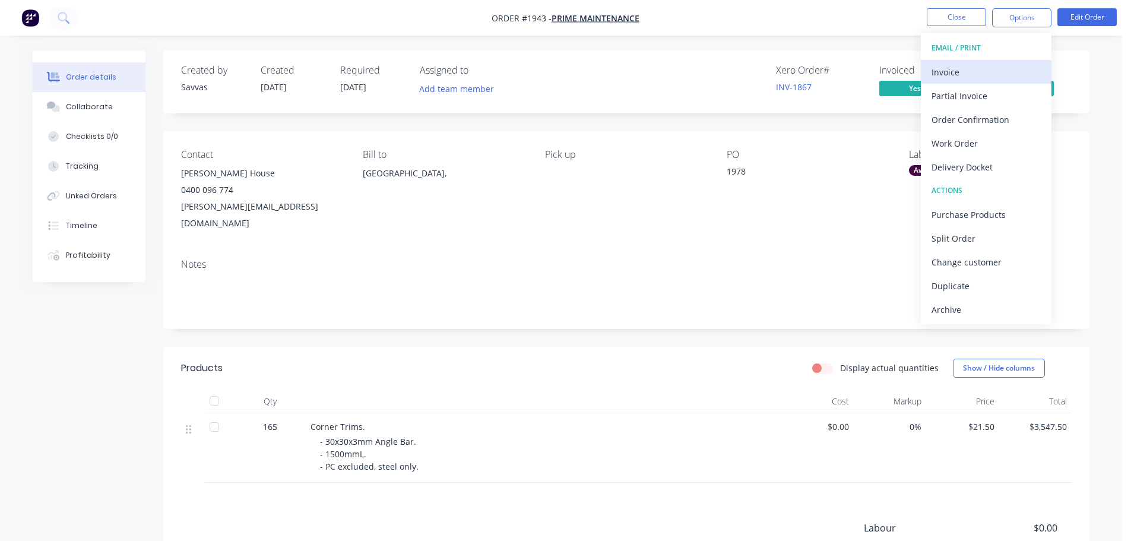
click at [985, 65] on div "Invoice" at bounding box center [986, 72] width 109 height 17
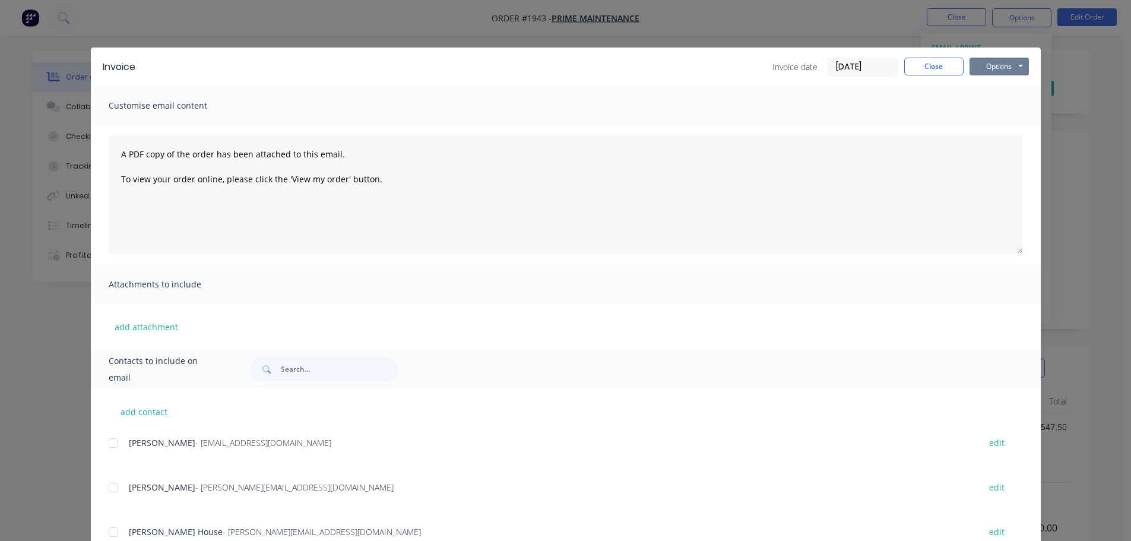
click at [991, 68] on button "Options" at bounding box center [999, 67] width 59 height 18
click at [994, 109] on button "Print" at bounding box center [1008, 107] width 76 height 20
click at [929, 71] on button "Close" at bounding box center [933, 67] width 59 height 18
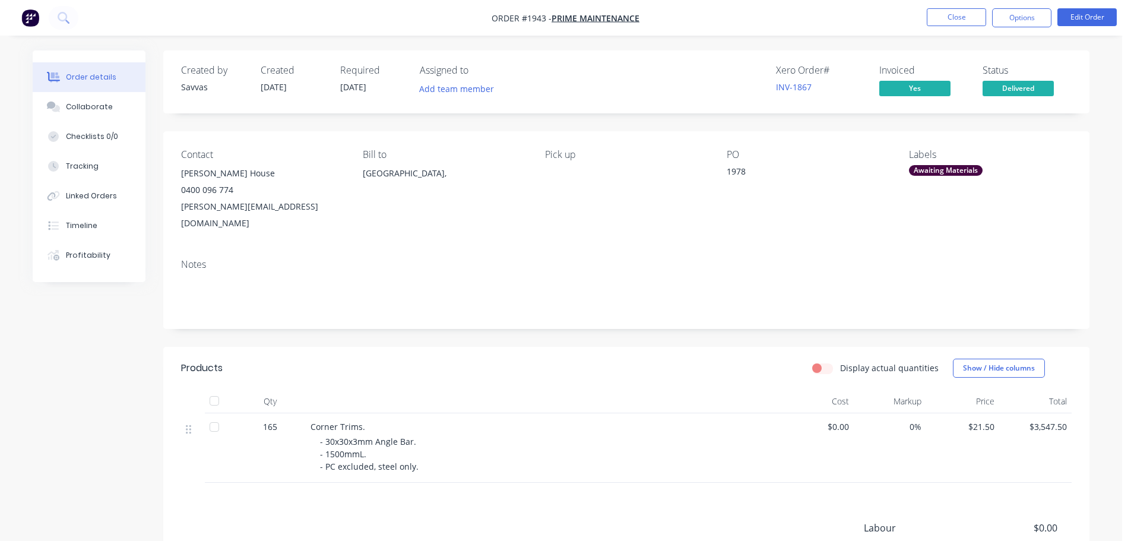
drag, startPoint x: 950, startPoint y: 27, endPoint x: 941, endPoint y: 30, distance: 10.1
click at [952, 27] on li "Close" at bounding box center [956, 17] width 59 height 19
drag, startPoint x: 922, startPoint y: 14, endPoint x: 955, endPoint y: 14, distance: 33.3
click at [923, 14] on ul "Close Options Edit Order" at bounding box center [1022, 17] width 219 height 19
click at [955, 14] on button "Close" at bounding box center [956, 17] width 59 height 18
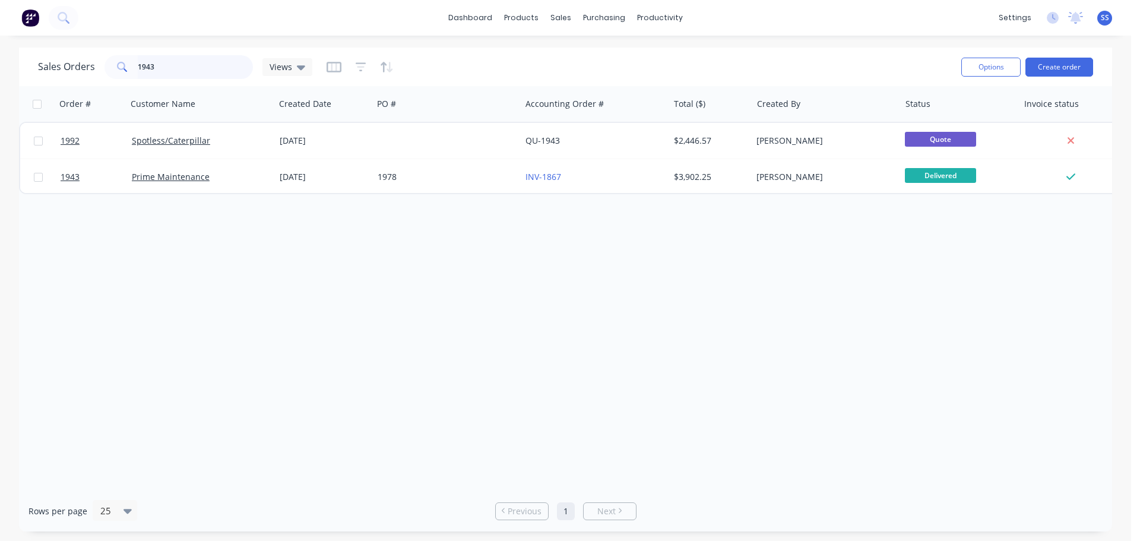
click at [173, 68] on input "1943" at bounding box center [196, 67] width 116 height 24
type input "1940"
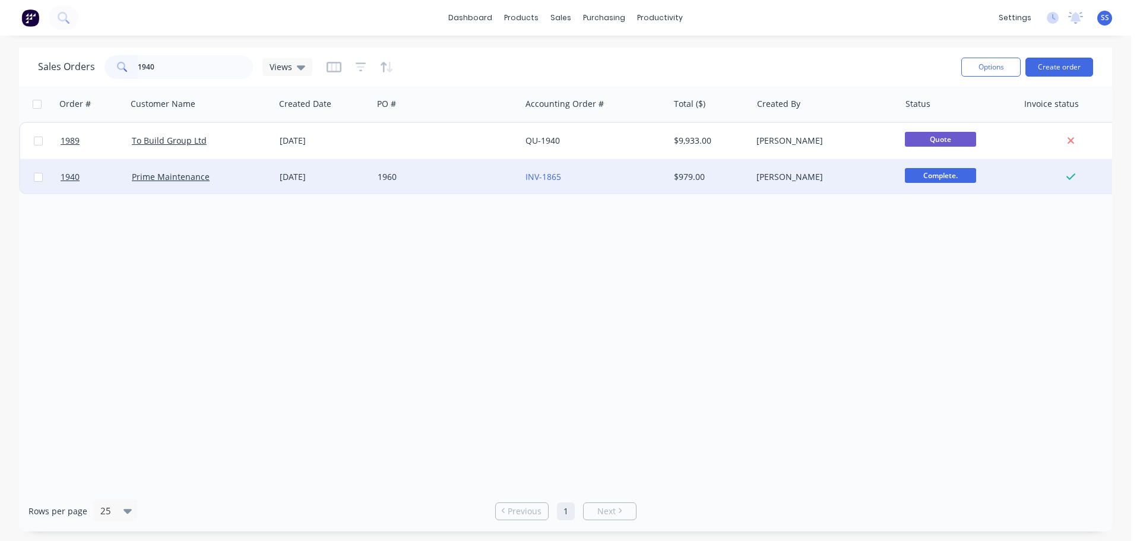
click at [244, 173] on div "Prime Maintenance" at bounding box center [198, 177] width 132 height 12
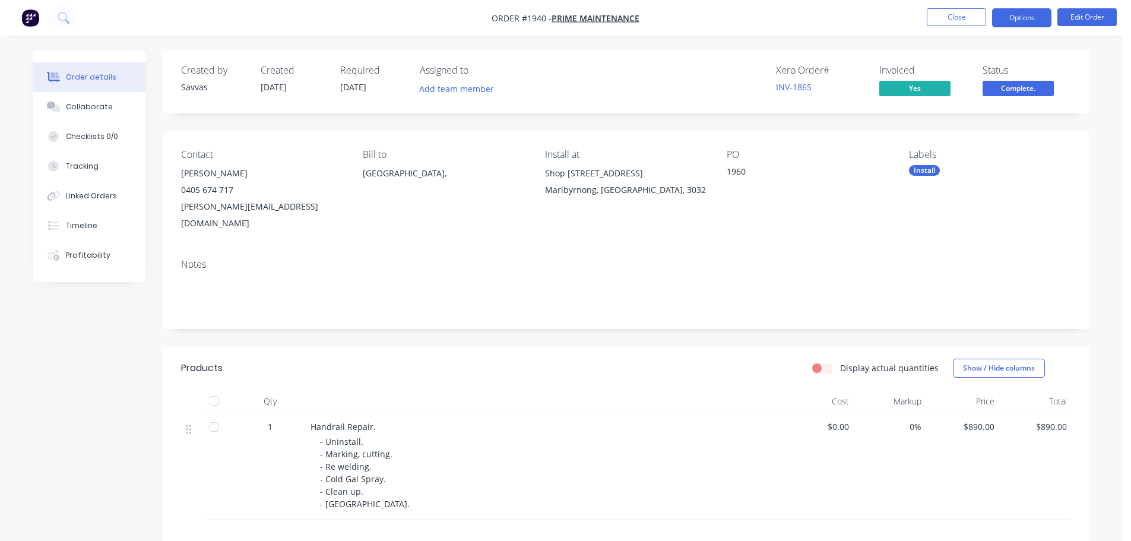
click at [1009, 20] on button "Options" at bounding box center [1021, 17] width 59 height 19
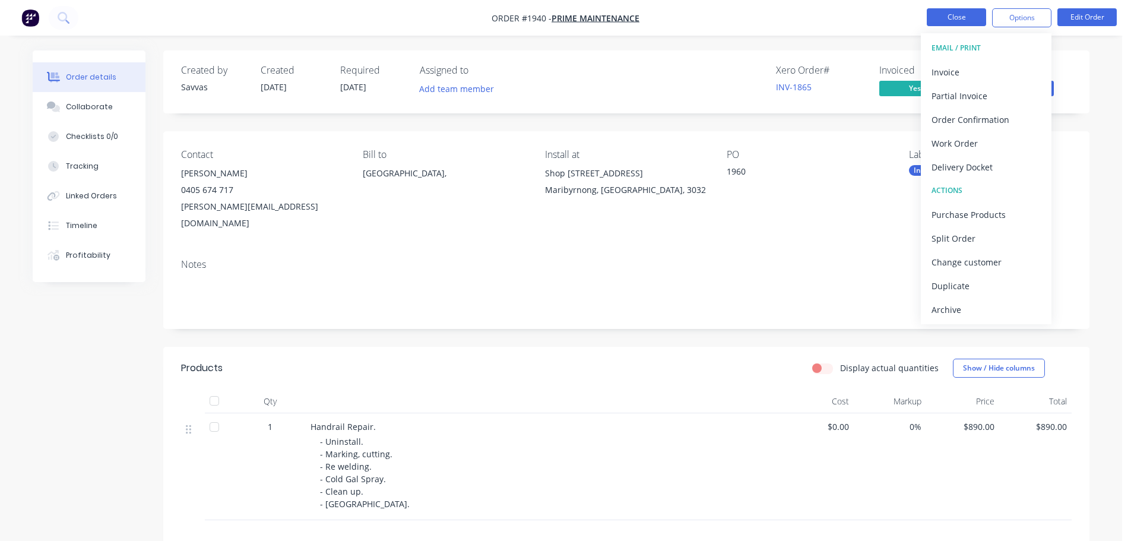
click at [927, 15] on button "Close" at bounding box center [956, 17] width 59 height 18
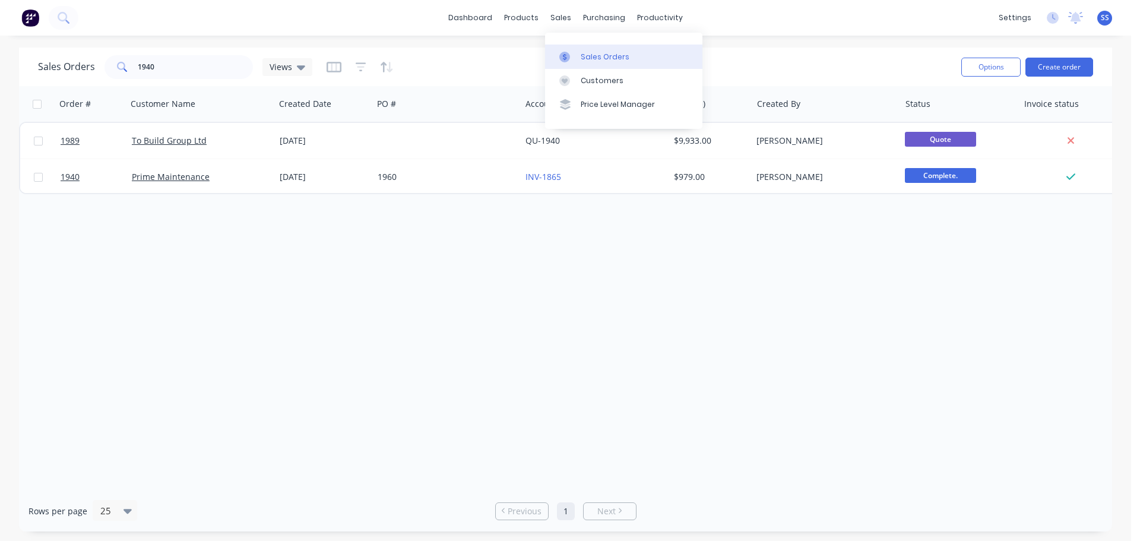
click at [580, 65] on link "Sales Orders" at bounding box center [623, 57] width 157 height 24
click at [193, 59] on input "1940" at bounding box center [196, 67] width 116 height 24
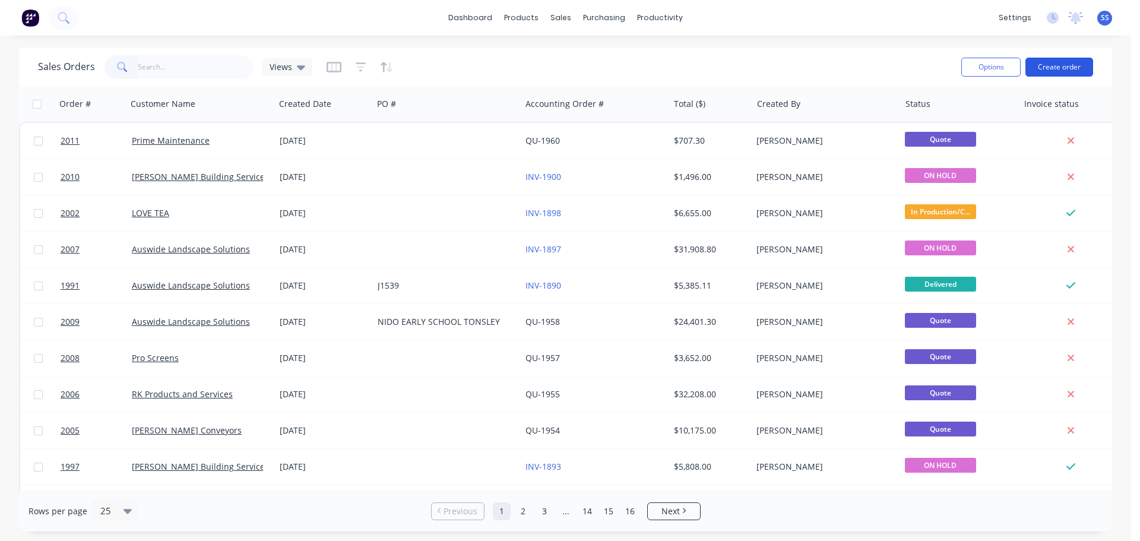
click at [1051, 67] on button "Create order" at bounding box center [1059, 67] width 68 height 19
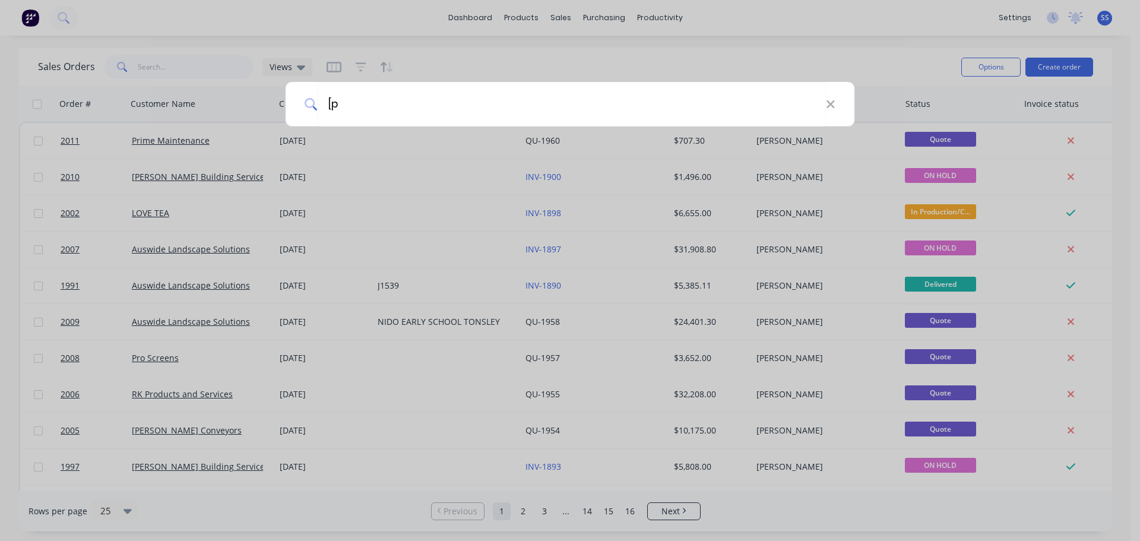
type input "["
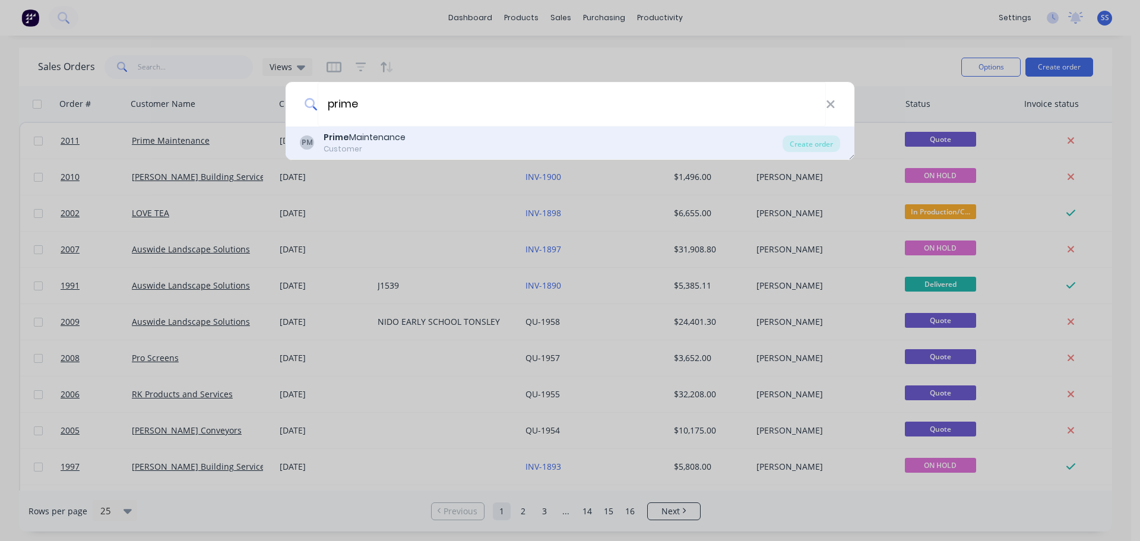
type input "prime"
click at [526, 154] on div "PM Prime Maintenance Customer" at bounding box center [541, 142] width 483 height 23
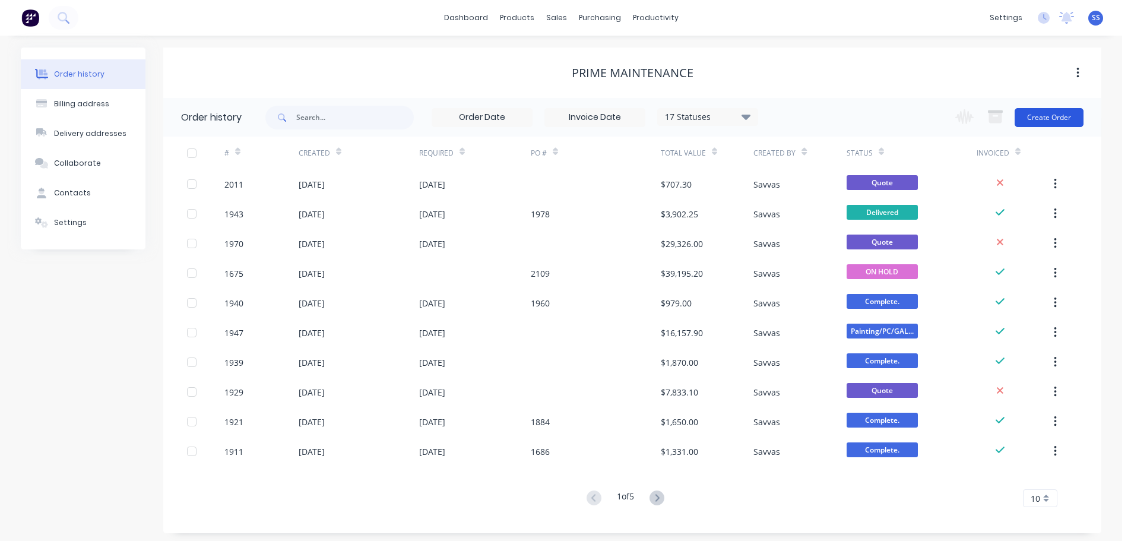
click at [1034, 110] on button "Create Order" at bounding box center [1049, 117] width 69 height 19
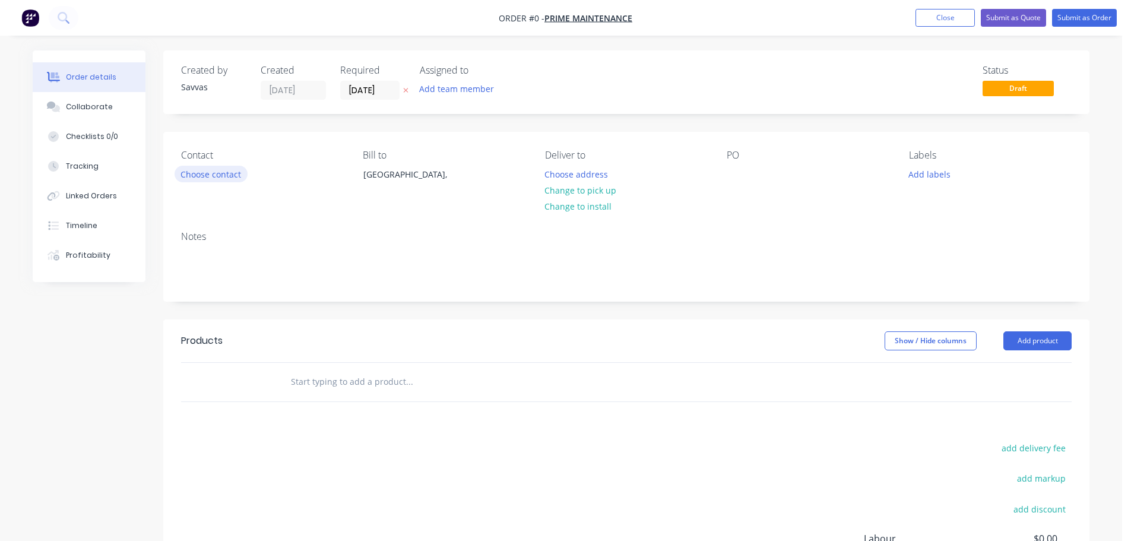
click at [171, 166] on div "Contact Choose contact [PERSON_NAME] to [PERSON_NAME], Deliver to Choose addres…" at bounding box center [626, 177] width 926 height 90
click at [202, 169] on button "Choose contact" at bounding box center [211, 174] width 73 height 16
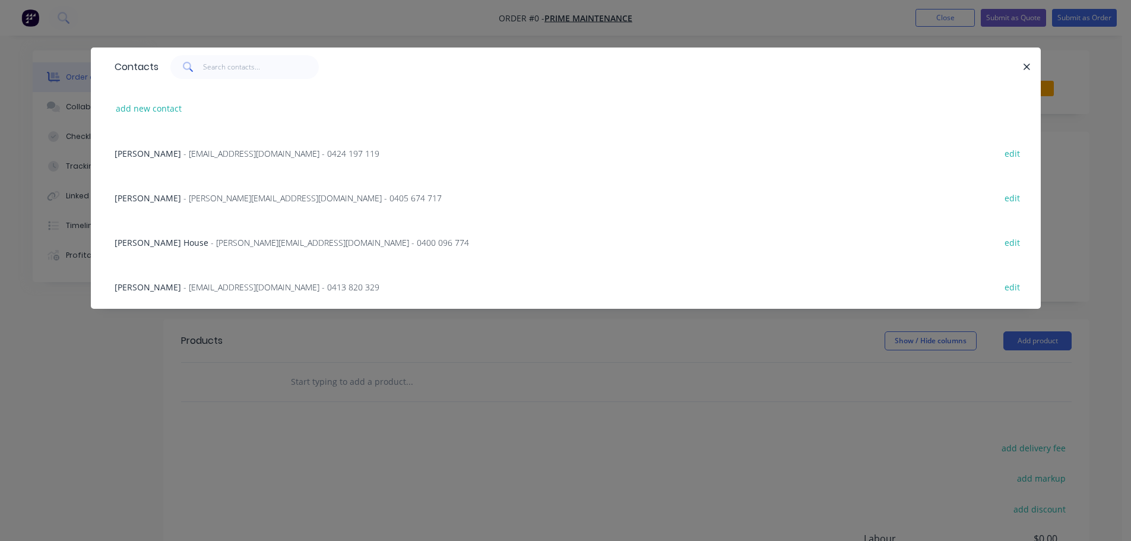
click at [384, 246] on div "[PERSON_NAME] - [PERSON_NAME][EMAIL_ADDRESS][DOMAIN_NAME] - 0400 096 774 edit" at bounding box center [566, 242] width 914 height 45
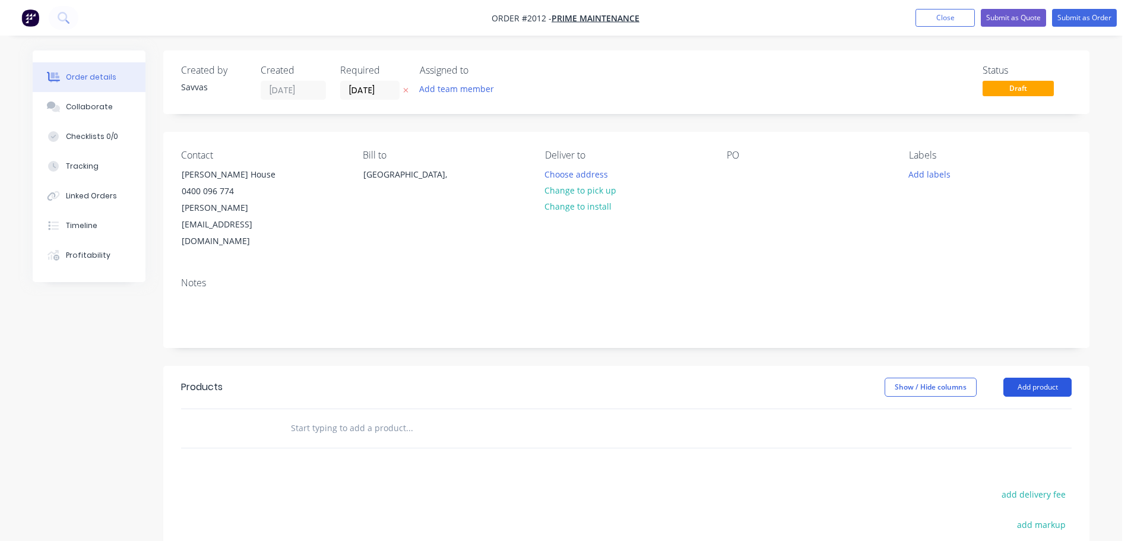
click at [1028, 378] on button "Add product" at bounding box center [1037, 387] width 68 height 19
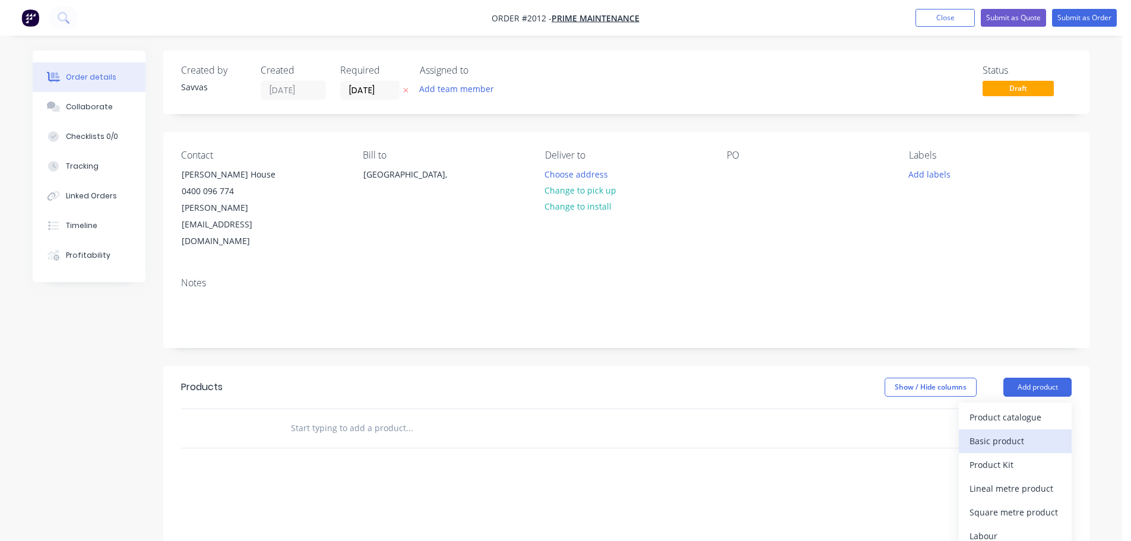
click at [1008, 432] on div "Basic product" at bounding box center [1015, 440] width 91 height 17
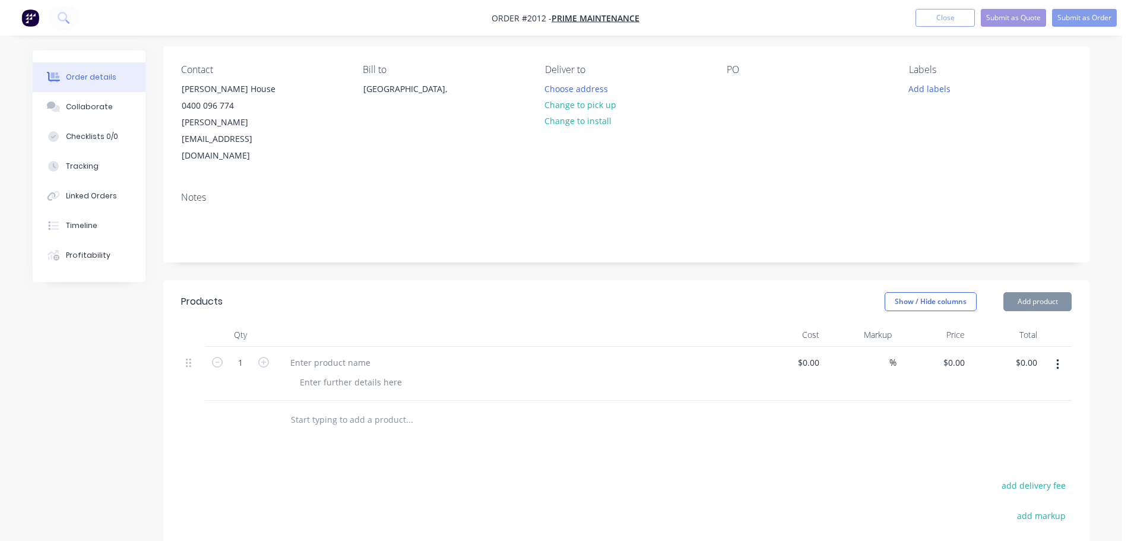
scroll to position [178, 0]
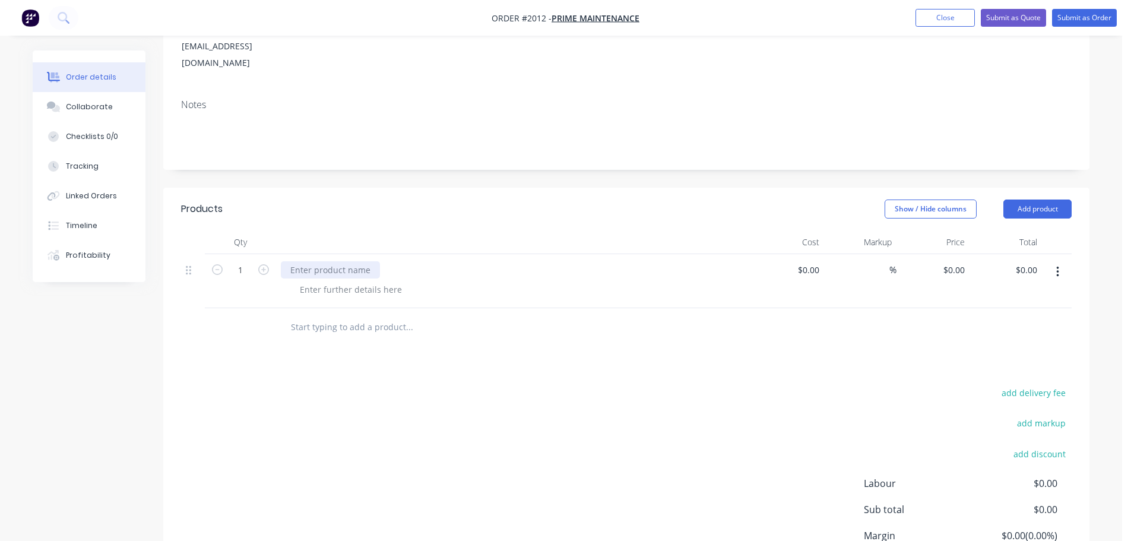
click at [305, 261] on div at bounding box center [330, 269] width 99 height 17
click at [400, 281] on div at bounding box center [350, 289] width 121 height 17
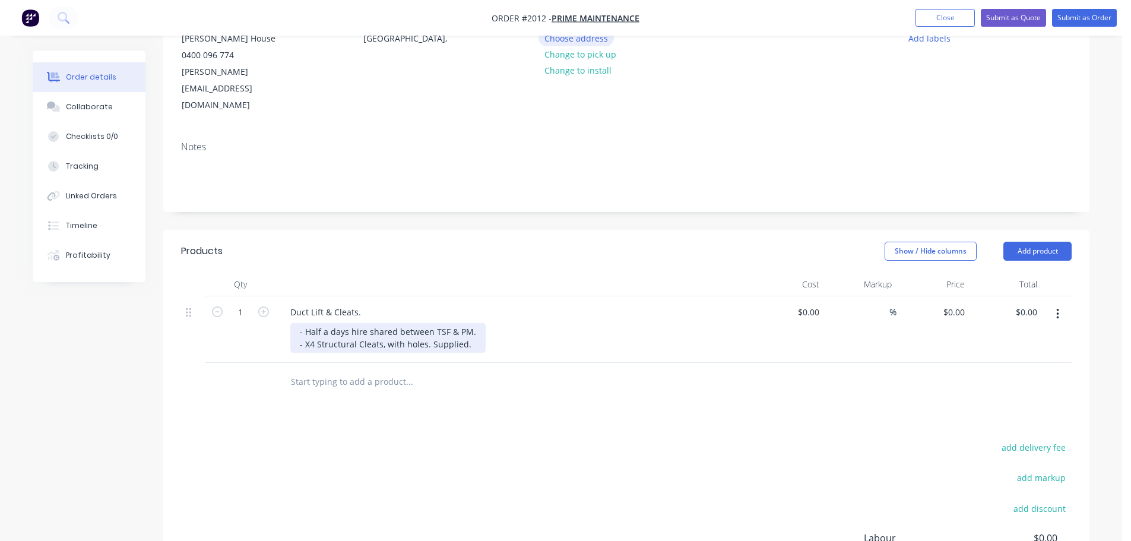
scroll to position [0, 0]
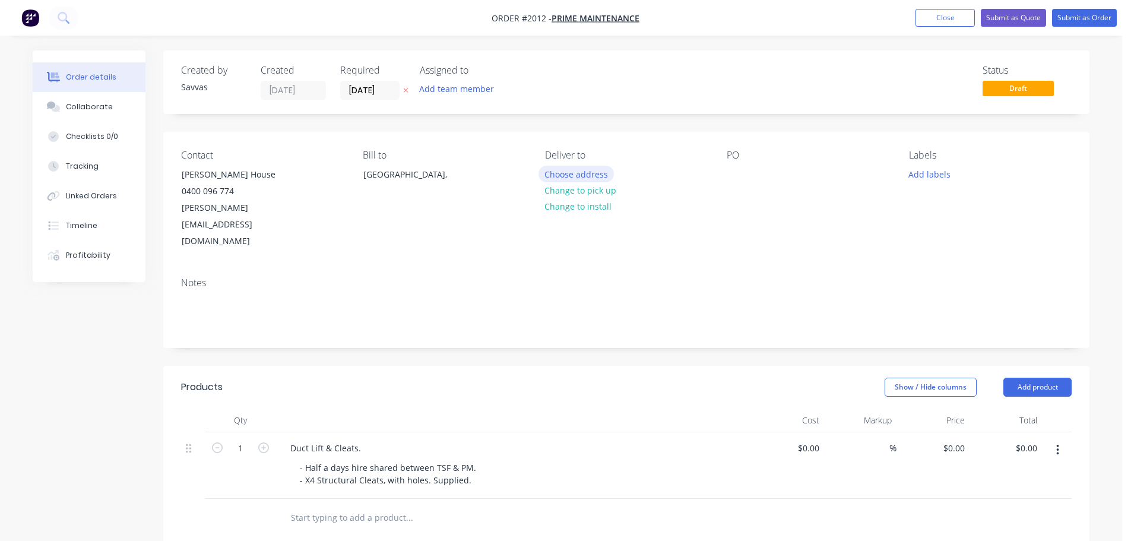
click at [606, 176] on button "Choose address" at bounding box center [577, 174] width 76 height 16
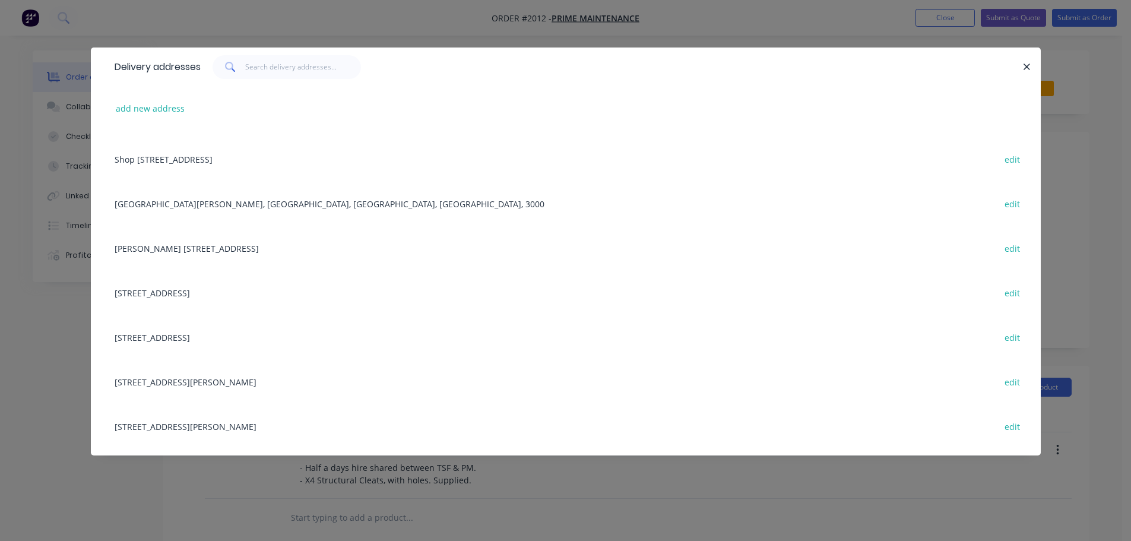
scroll to position [59, 0]
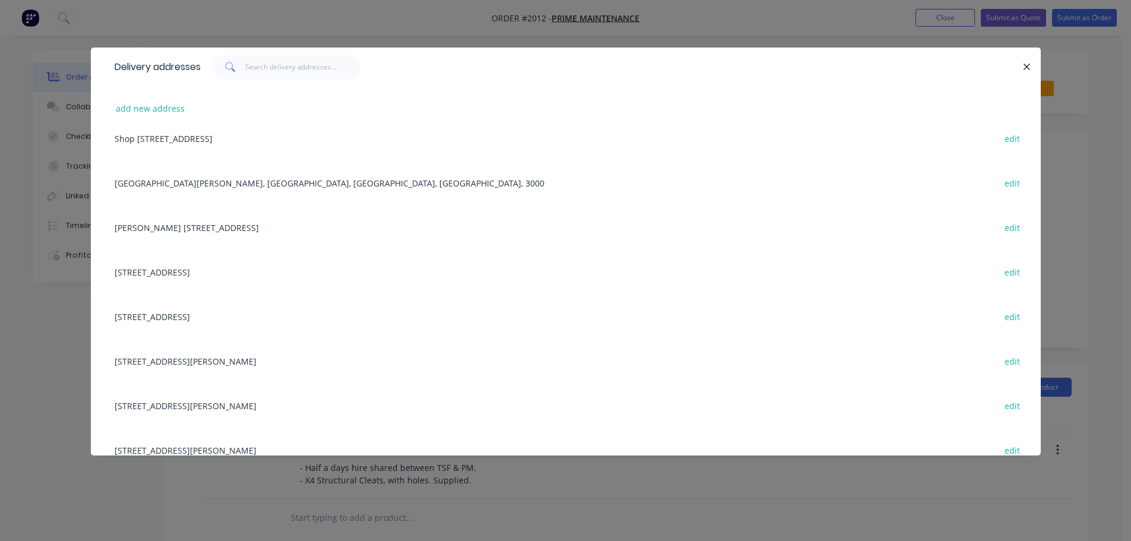
click at [398, 268] on div "[STREET_ADDRESS] edit" at bounding box center [566, 271] width 914 height 45
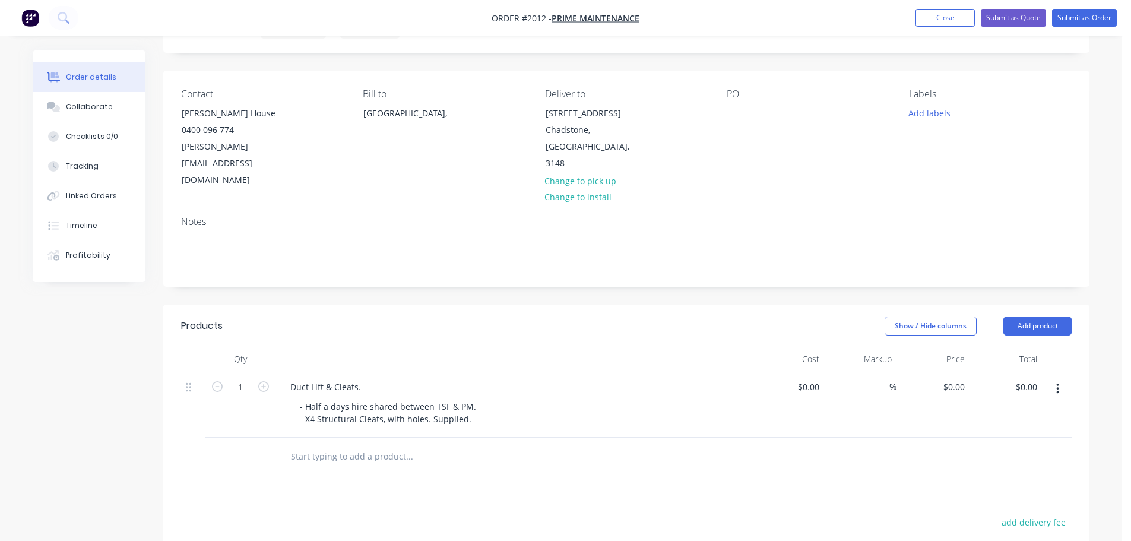
scroll to position [119, 0]
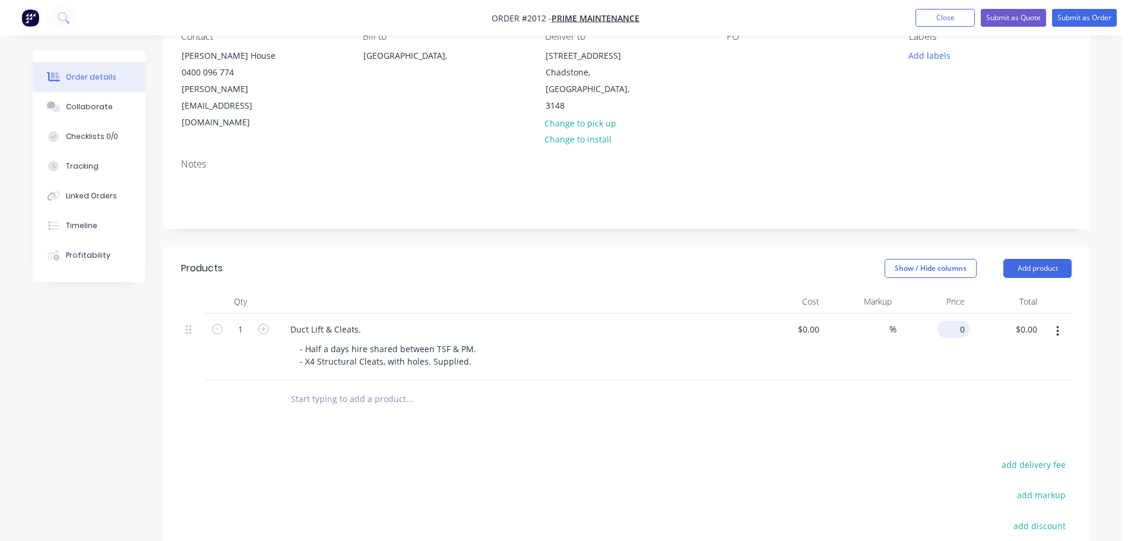
click at [958, 321] on input "0" at bounding box center [955, 329] width 27 height 17
type input "$200.00"
click at [822, 259] on div "Show / Hide columns Add product" at bounding box center [721, 268] width 701 height 19
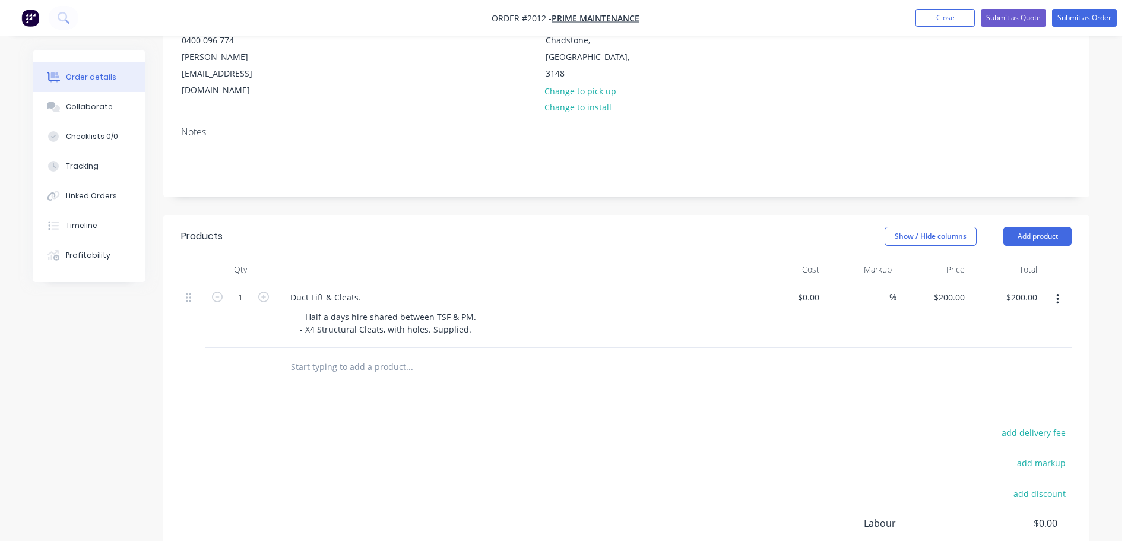
scroll to position [0, 0]
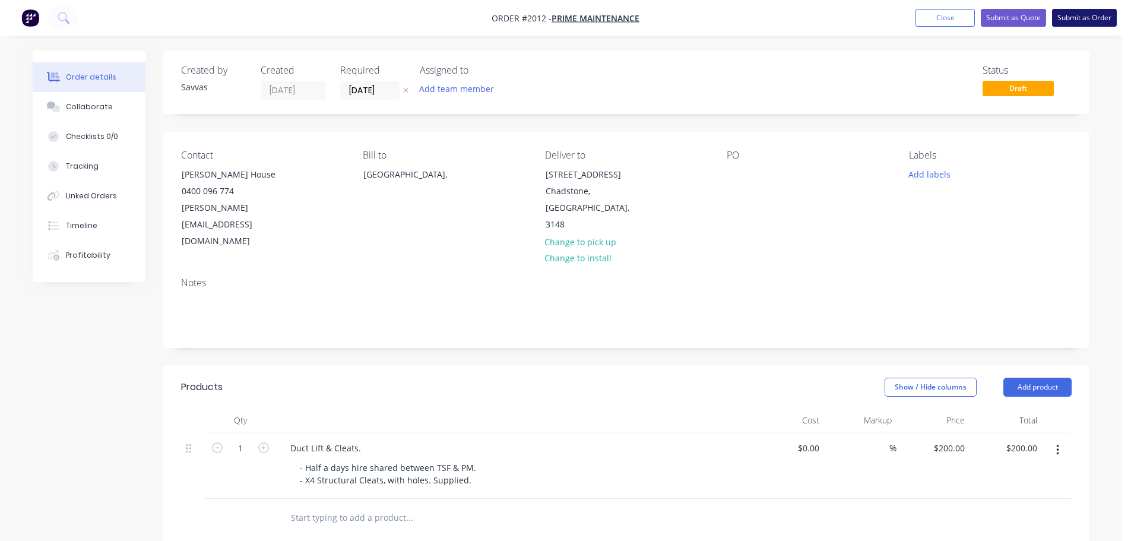
click at [1078, 22] on button "Submit as Order" at bounding box center [1084, 18] width 65 height 18
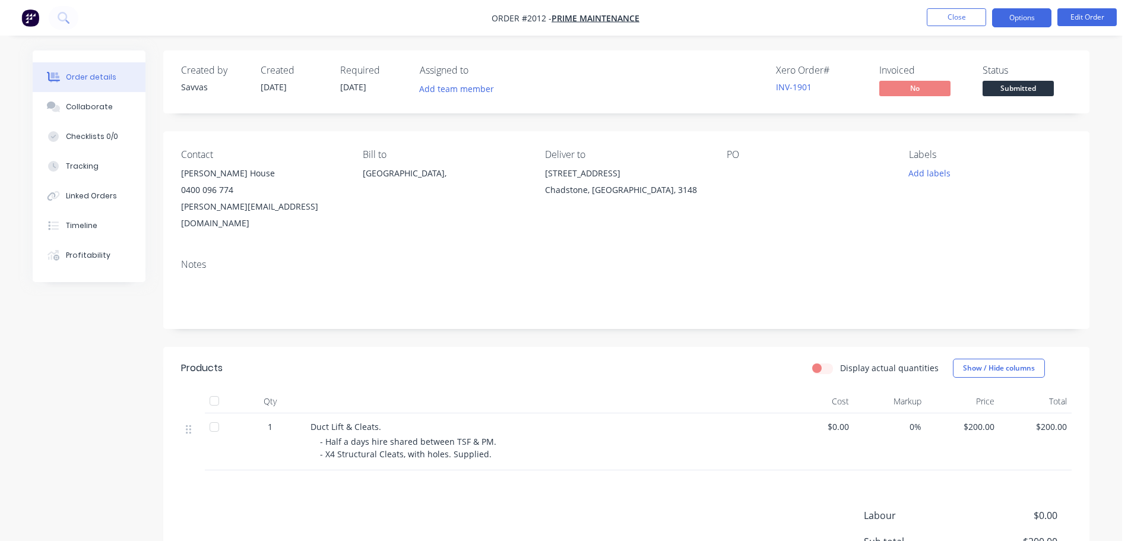
click at [1022, 15] on button "Options" at bounding box center [1021, 17] width 59 height 19
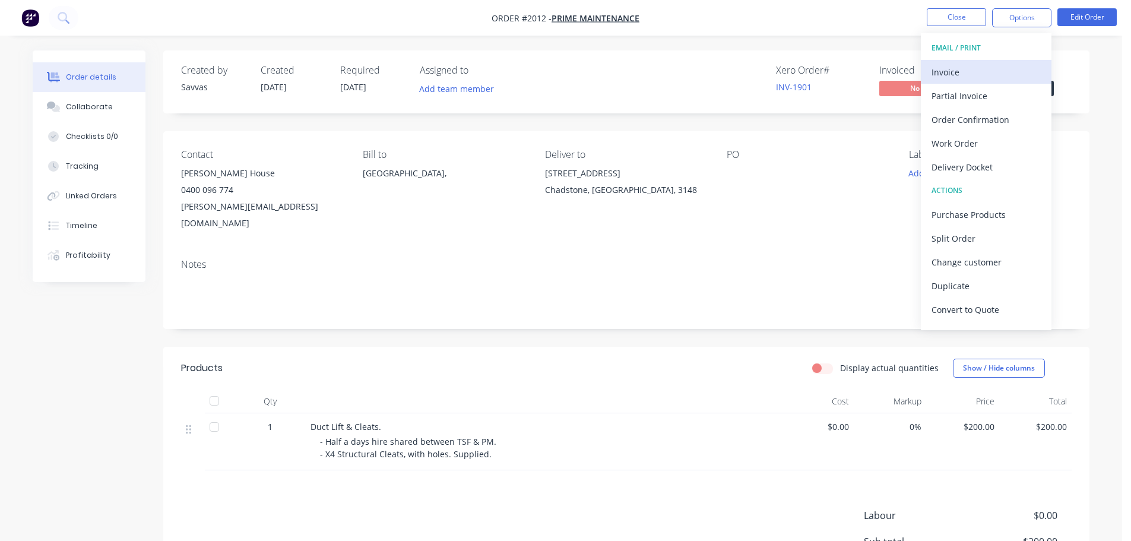
click at [989, 64] on div "Invoice" at bounding box center [986, 72] width 109 height 17
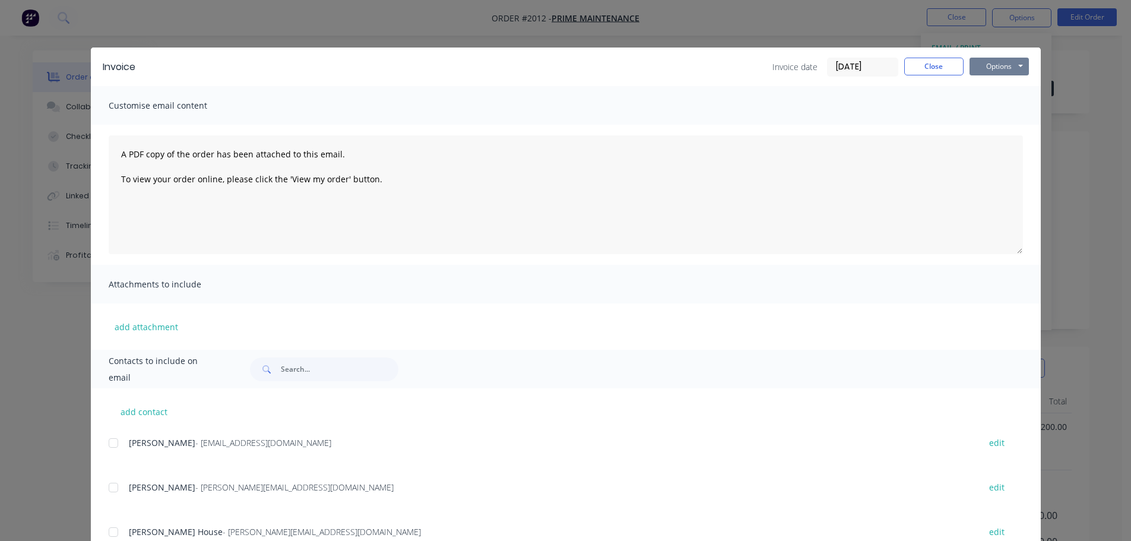
click at [999, 69] on button "Options" at bounding box center [999, 67] width 59 height 18
click at [1013, 113] on button "Print" at bounding box center [1008, 107] width 76 height 20
click at [917, 68] on button "Close" at bounding box center [933, 67] width 59 height 18
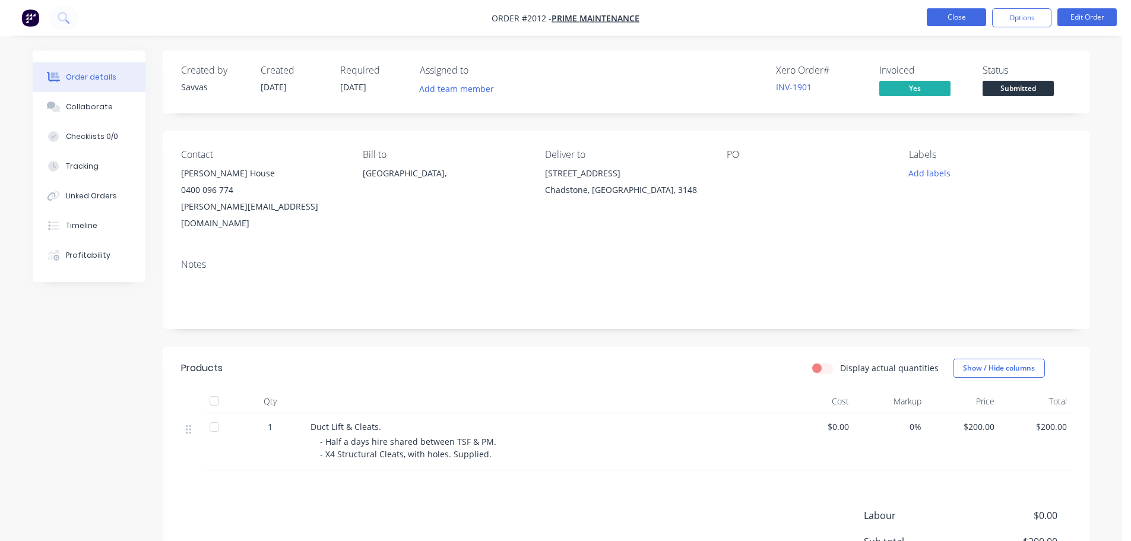
click at [970, 20] on button "Close" at bounding box center [956, 17] width 59 height 18
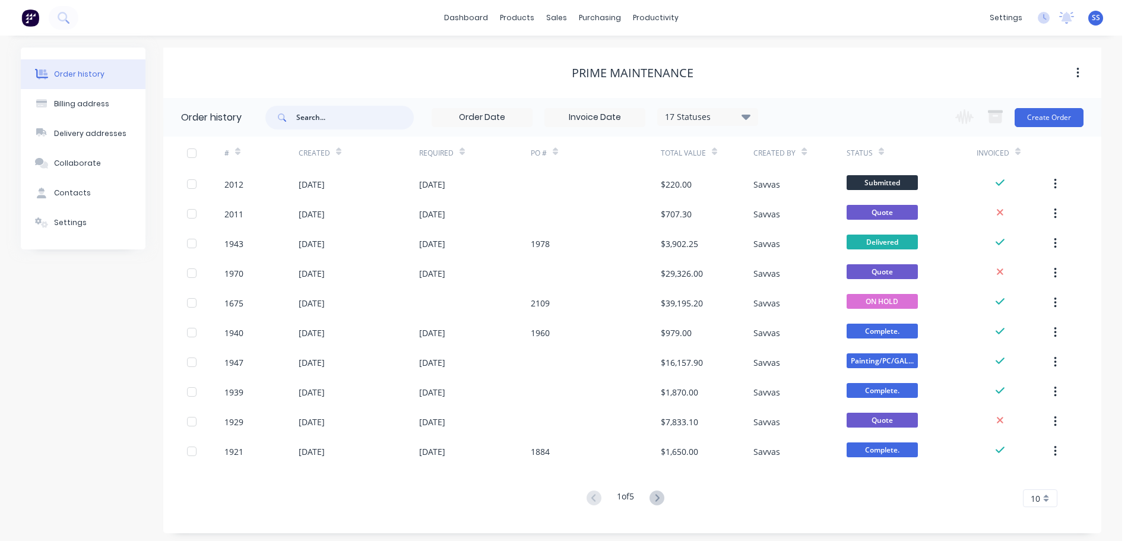
click at [306, 112] on input "text" at bounding box center [355, 118] width 118 height 24
click at [573, 52] on link "Sales Orders" at bounding box center [618, 57] width 157 height 24
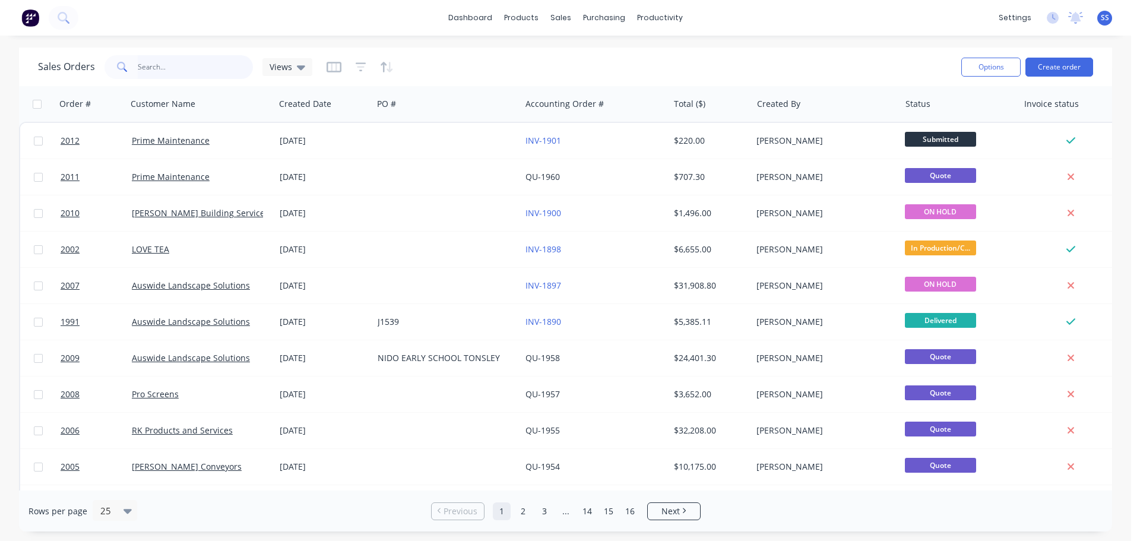
click at [209, 62] on input "text" at bounding box center [196, 67] width 116 height 24
type input "rising"
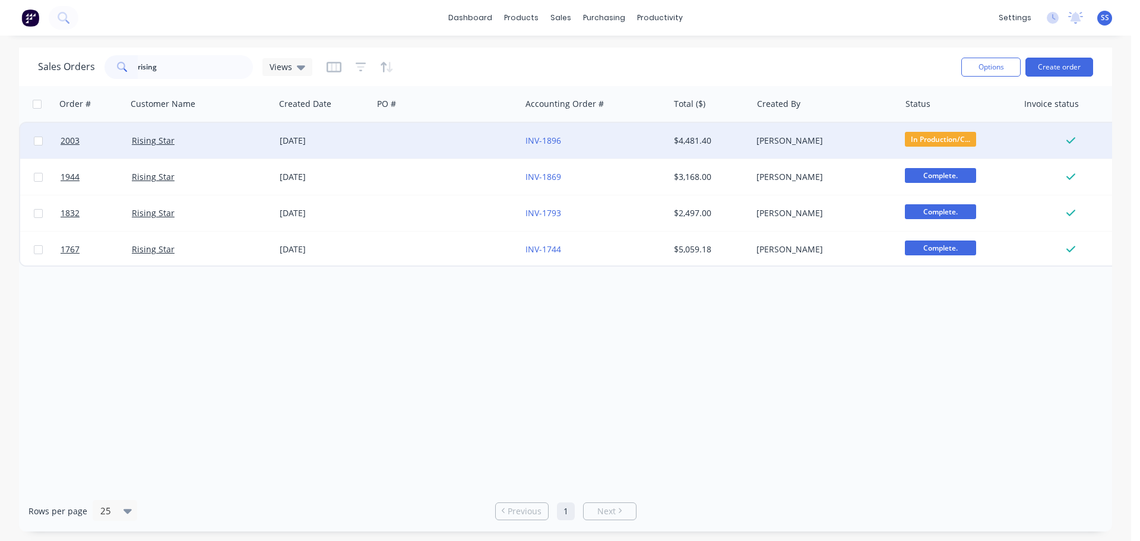
click at [376, 138] on div at bounding box center [447, 141] width 148 height 36
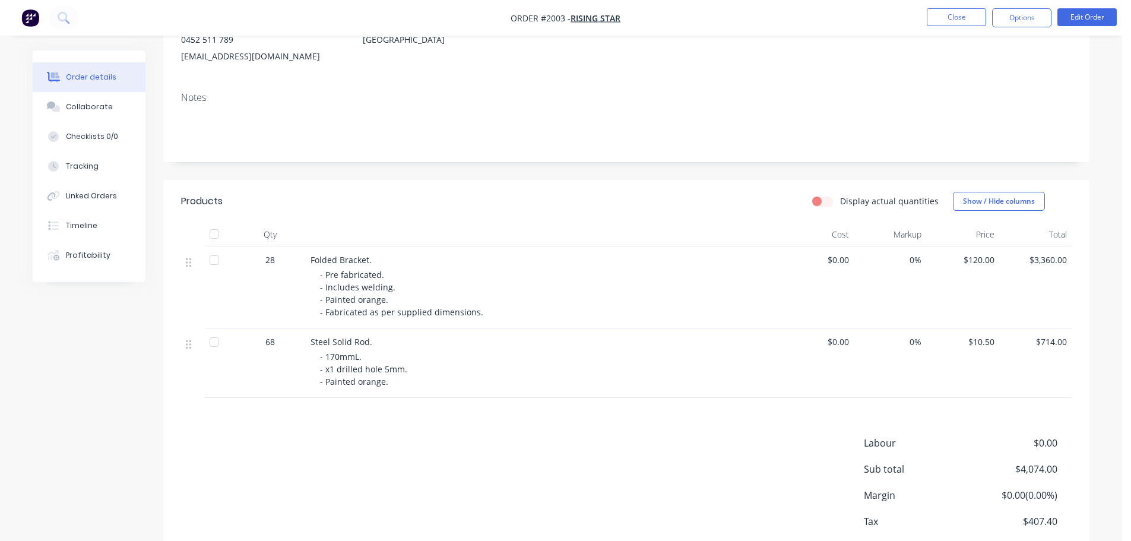
scroll to position [219, 0]
